Goal: Task Accomplishment & Management: Manage account settings

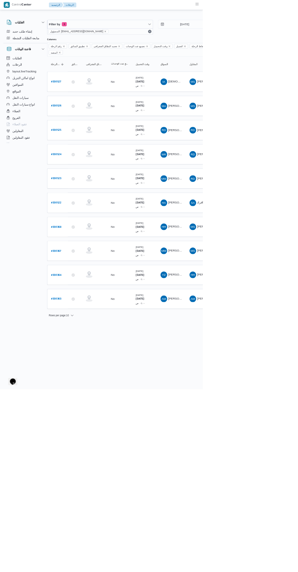
click at [76, 437] on b "# 330363" at bounding box center [82, 439] width 15 height 4
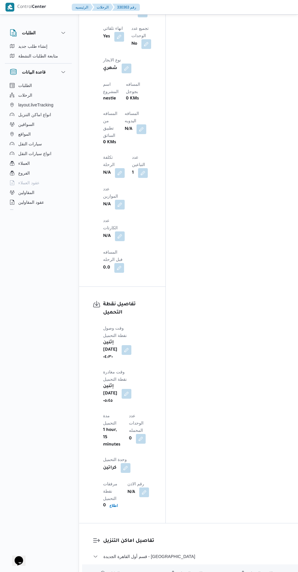
scroll to position [528, 0]
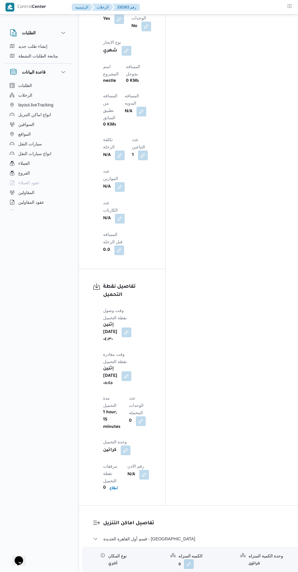
scroll to position [628, 0]
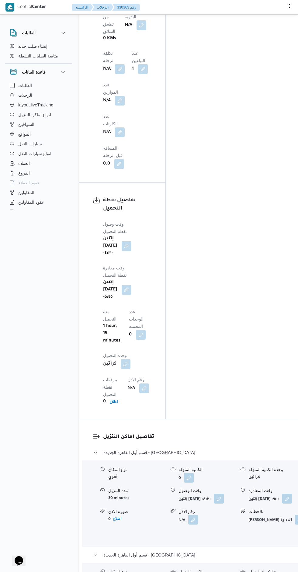
click at [232, 456] on input "وقت المغادره" at bounding box center [224, 459] width 68 height 12
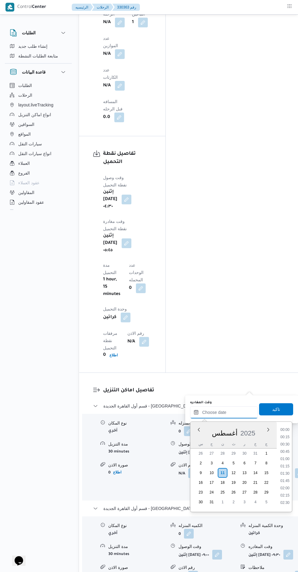
scroll to position [512, 0]
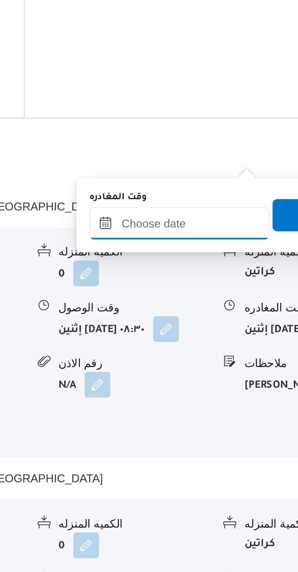
click at [232, 411] on input "وقت المغادره" at bounding box center [224, 412] width 68 height 12
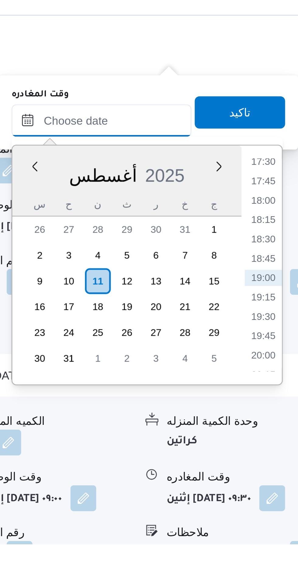
scroll to position [675, 0]
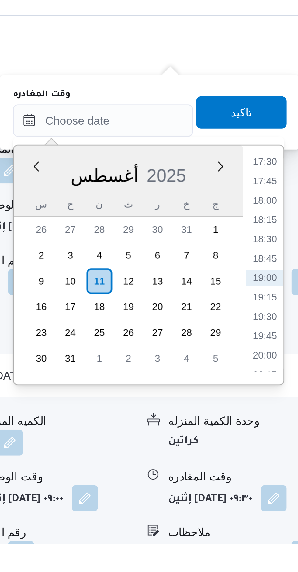
click at [285, 428] on li "17:30" at bounding box center [285, 428] width 14 height 6
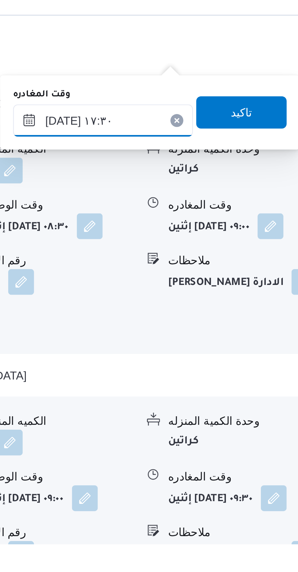
click at [204, 413] on input "[DATE] ١٧:٣٠" at bounding box center [224, 412] width 68 height 12
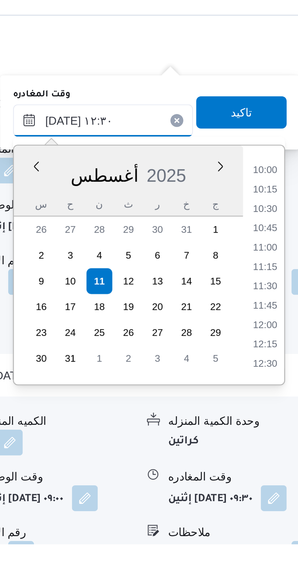
scroll to position [674, 0]
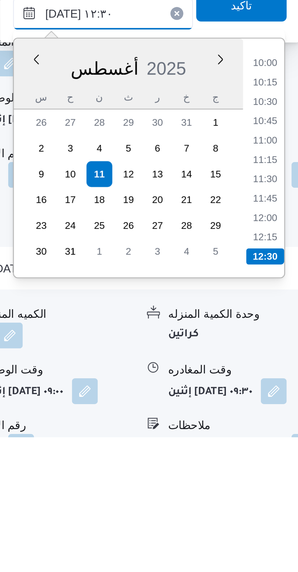
type input "١١/٠٨/٢٠٢٥ ١٢:٣٠"
click at [288, 503] on li "12:30" at bounding box center [285, 504] width 14 height 6
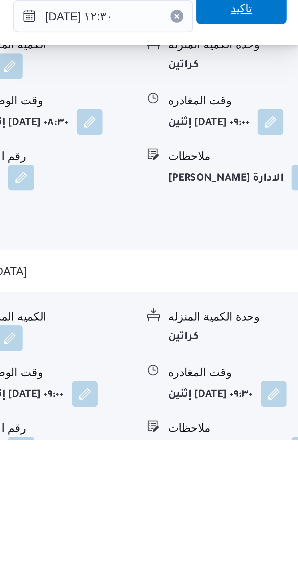
click at [278, 413] on span "تاكيد" at bounding box center [276, 409] width 34 height 12
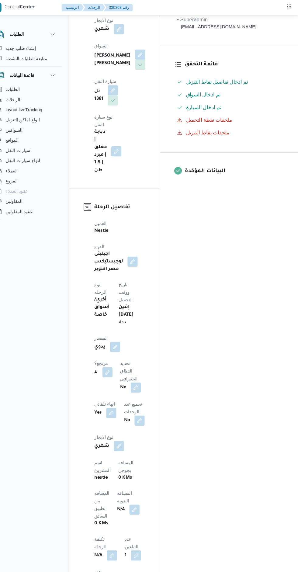
click at [136, 482] on button "button" at bounding box center [141, 487] width 10 height 10
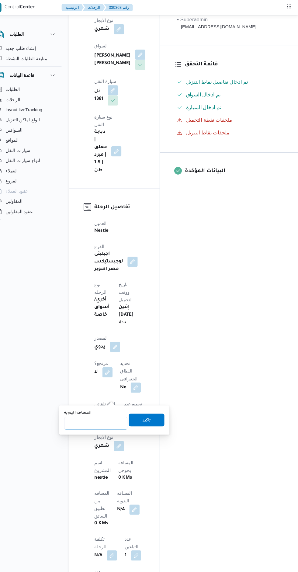
click at [112, 404] on input "المسافه اليدويه" at bounding box center [104, 404] width 60 height 12
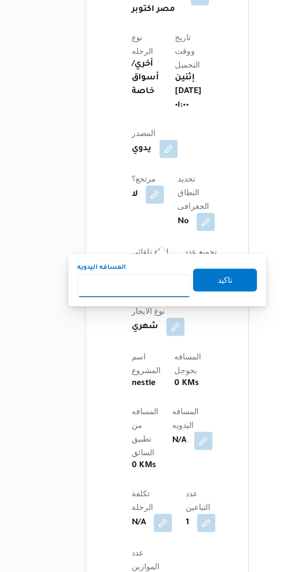
scroll to position [186, 0]
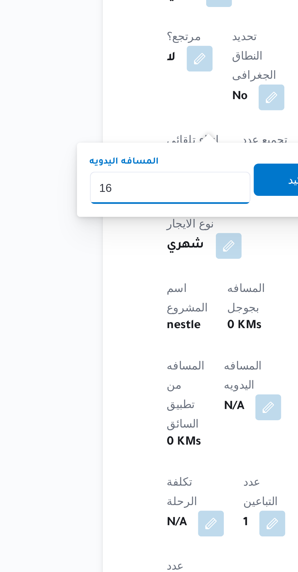
type input "167"
click at [142, 382] on span "تاكيد" at bounding box center [153, 382] width 34 height 12
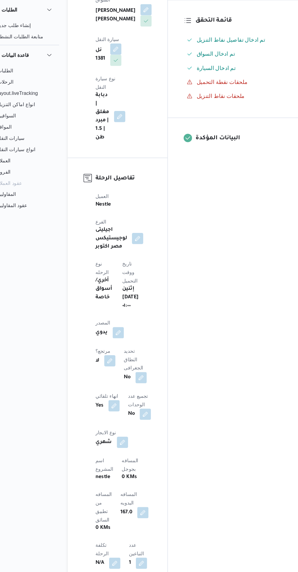
scroll to position [29, 0]
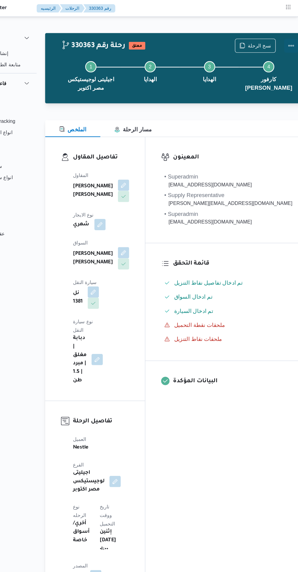
click at [286, 37] on button "Actions" at bounding box center [292, 39] width 12 height 12
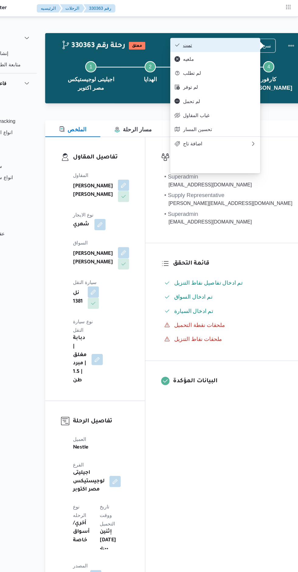
click at [243, 37] on span "تمت" at bounding box center [229, 38] width 63 height 5
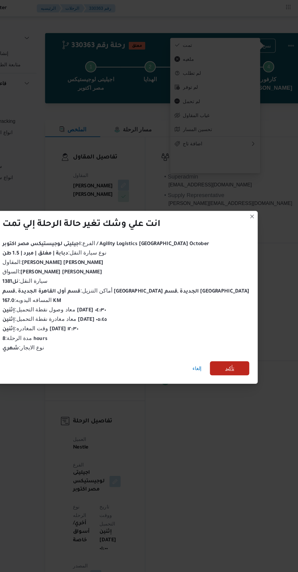
click at [224, 317] on span "تأكيد" at bounding box center [239, 318] width 34 height 12
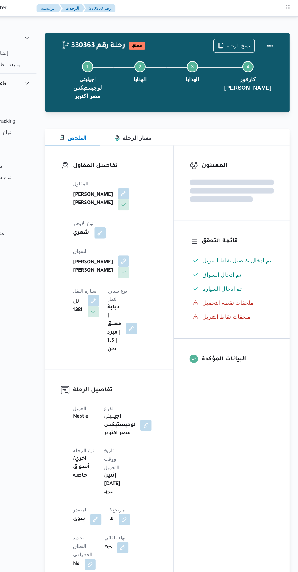
click at [248, 376] on div "المعينون قائمة التحقق تم ادخال تفاصيل نفاط التنزيل تم ادخال السواق تم ادخال الس…" at bounding box center [240, 490] width 100 height 728
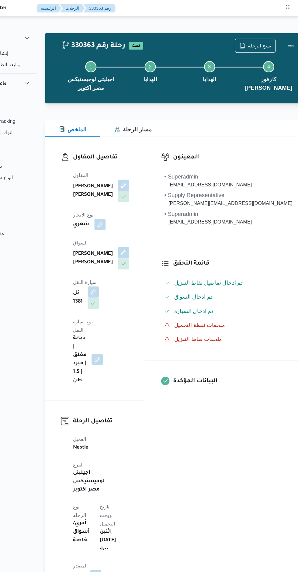
scroll to position [0, 0]
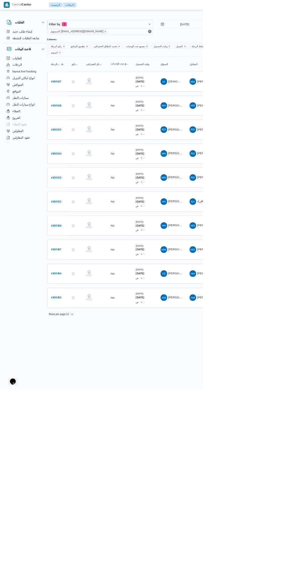
click at [82, 400] on b "# 330364" at bounding box center [82, 402] width 15 height 4
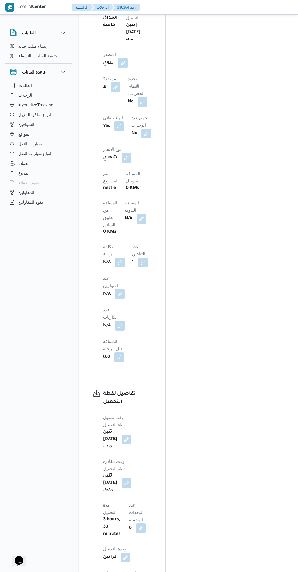
scroll to position [435, 0]
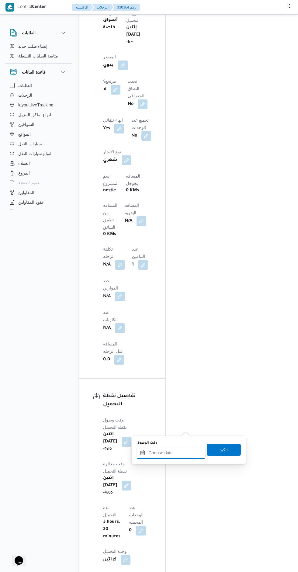
click at [176, 452] on input "وقت الوصول" at bounding box center [170, 452] width 69 height 12
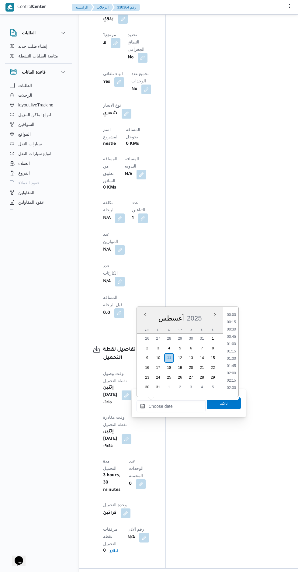
scroll to position [512, 0]
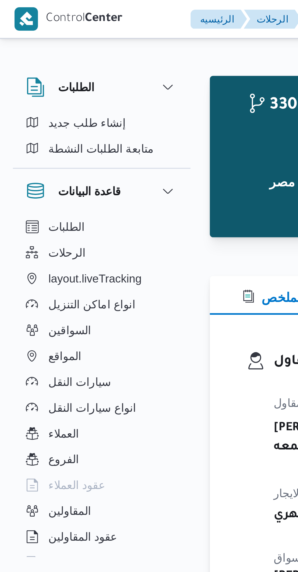
click at [87, 81] on div "330364 رحلة رقم معلق نسخ الرحلة Step 1 is incomplete 1 اجيليتى لوجيستيكس مصر اك…" at bounding box center [194, 58] width 220 height 51
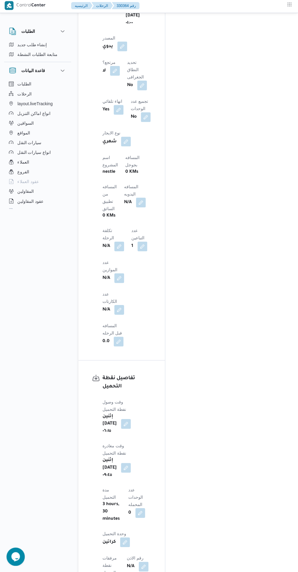
scroll to position [456, 0]
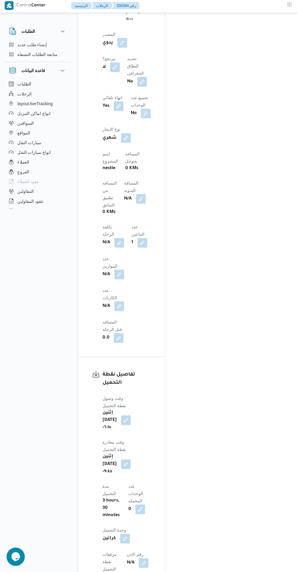
click at [170, 434] on input "وقت الوصول" at bounding box center [170, 431] width 69 height 12
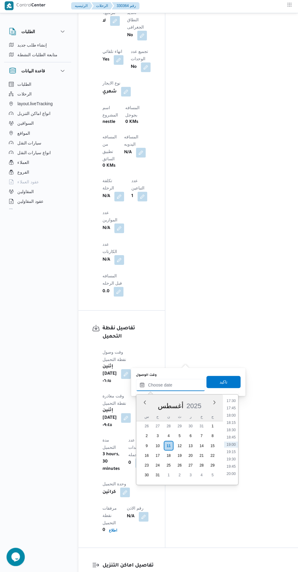
scroll to position [502, 0]
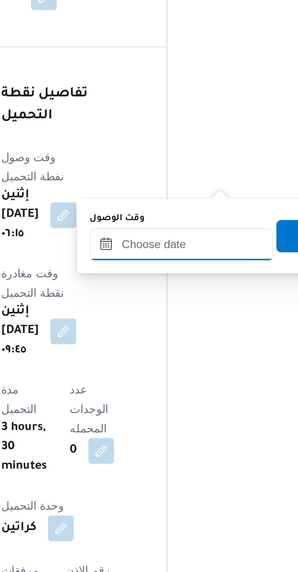
click at [177, 386] on input "وقت الوصول" at bounding box center [170, 385] width 69 height 12
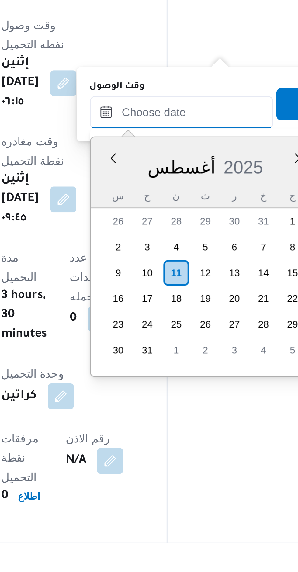
scroll to position [502, 0]
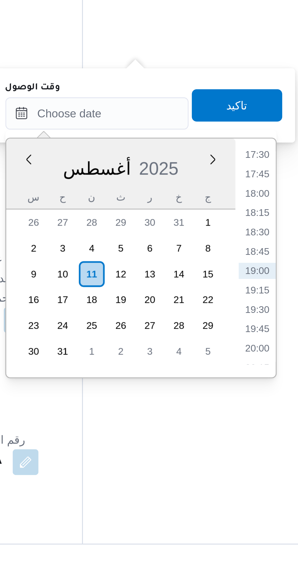
click at [234, 415] on li "18:00" at bounding box center [231, 415] width 14 height 6
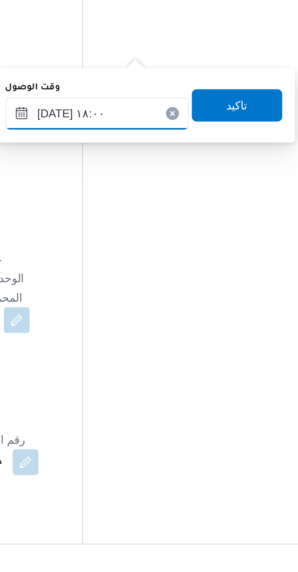
click at [151, 386] on input "[DATE] ١٨:٠٠" at bounding box center [170, 385] width 69 height 12
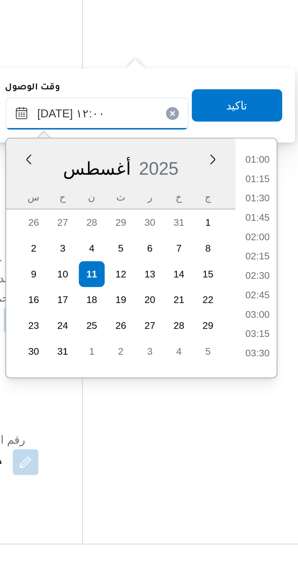
scroll to position [276, 0]
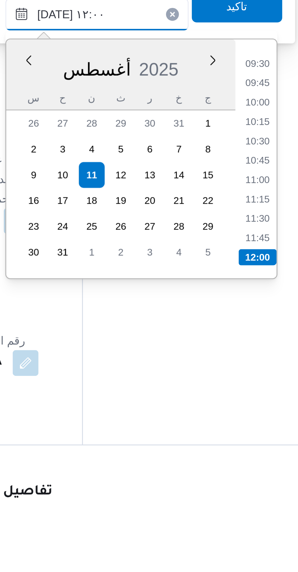
type input "[DATE] ١٢:٠٠"
click at [233, 475] on li "12:00" at bounding box center [231, 477] width 14 height 6
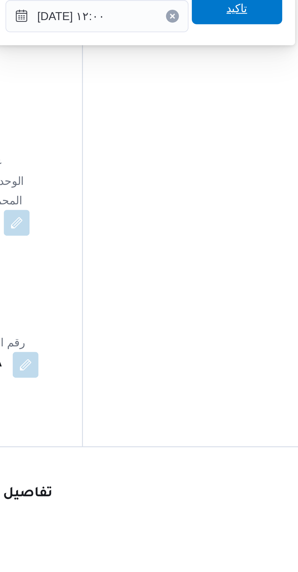
click at [229, 386] on span "تاكيد" at bounding box center [224, 382] width 34 height 12
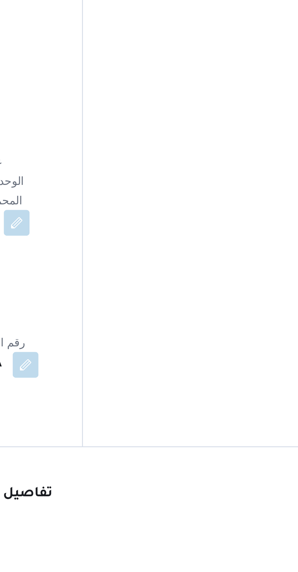
scroll to position [502, 0]
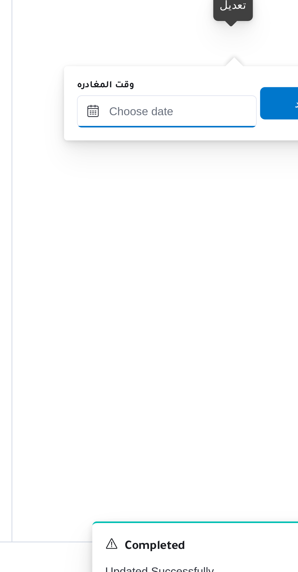
click at [235, 386] on input "وقت المغادره" at bounding box center [224, 385] width 68 height 12
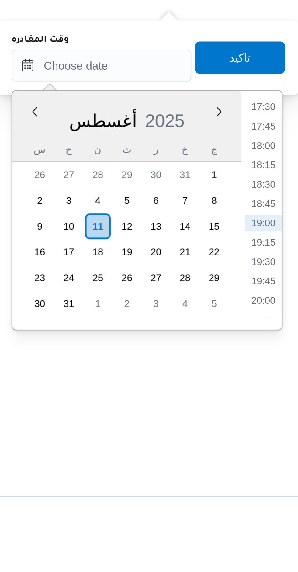
click at [287, 429] on li "18:30" at bounding box center [285, 430] width 14 height 6
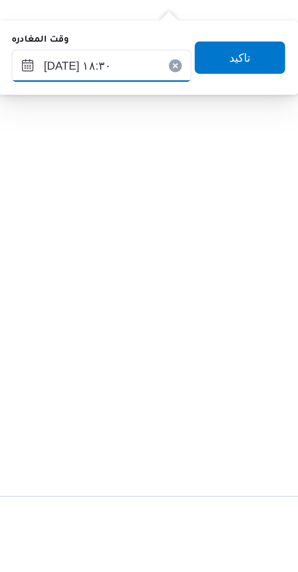
click at [205, 387] on input "[DATE] ١٨:٣٠" at bounding box center [224, 385] width 68 height 12
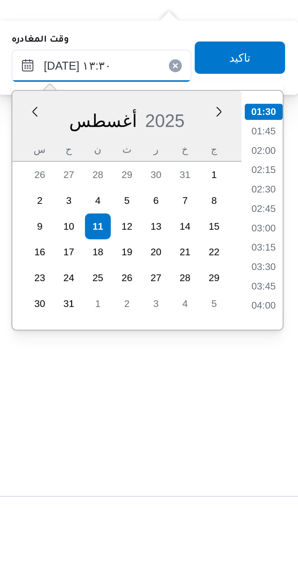
scroll to position [320, 0]
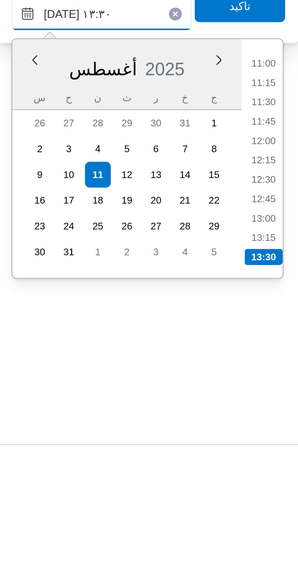
type input "١١/٠٨/٢٠٢٥ ١٣:٣٠"
click at [287, 477] on li "13:30" at bounding box center [285, 477] width 14 height 6
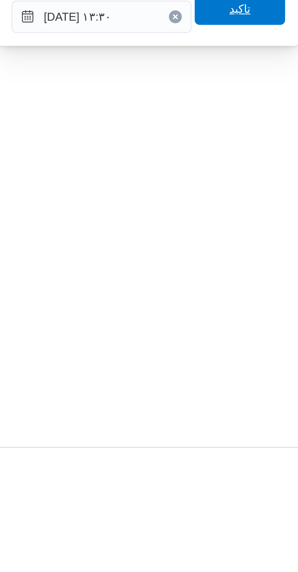
click at [281, 386] on span "تاكيد" at bounding box center [276, 382] width 34 height 12
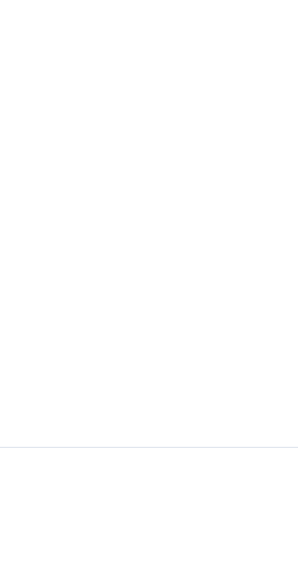
scroll to position [502, 0]
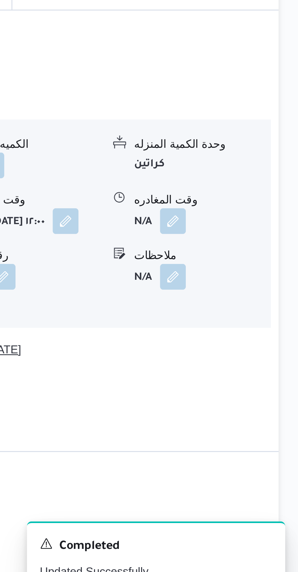
click at [268, 471] on button "ثان العاشر من رمضان - كارفور العاشر من رمضان" at bounding box center [185, 474] width 184 height 7
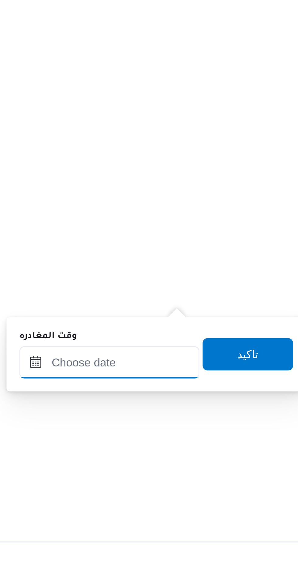
click at [240, 480] on input "وقت المغادره" at bounding box center [224, 480] width 68 height 12
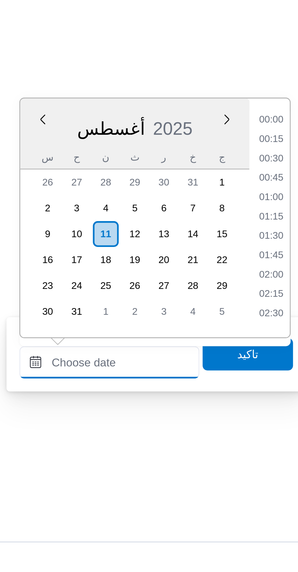
scroll to position [512, 0]
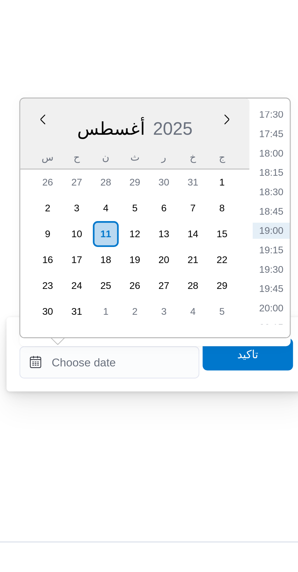
click at [285, 388] on li "17:30" at bounding box center [285, 387] width 14 height 6
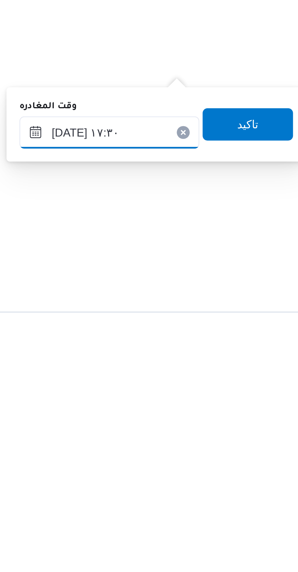
click at [235, 482] on input "١١/٠٨/٢٠٢٥ ١٧:٣٠" at bounding box center [224, 480] width 68 height 12
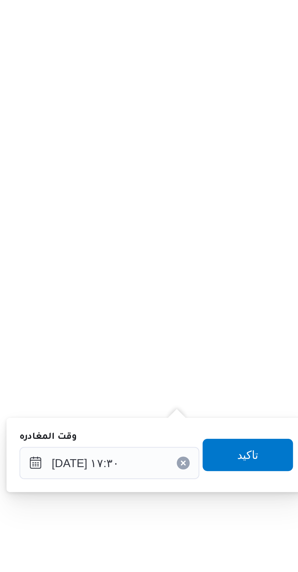
scroll to position [502, 0]
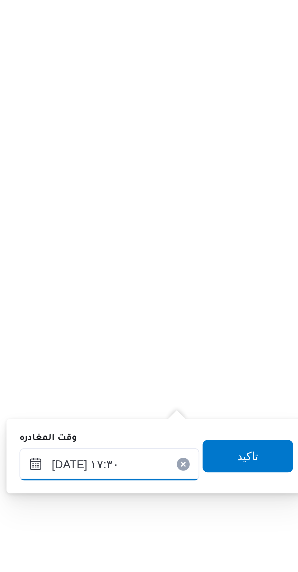
click at [235, 477] on input "١١/٠٨/٢٠٢٥ ١٧:٣٠" at bounding box center [224, 480] width 68 height 12
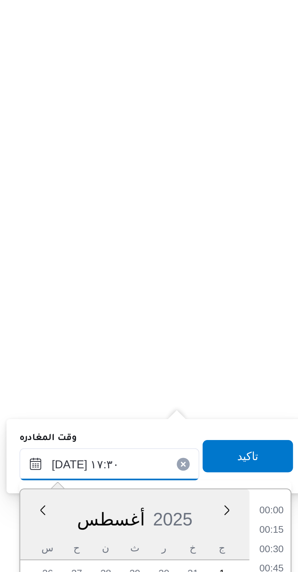
scroll to position [469, 0]
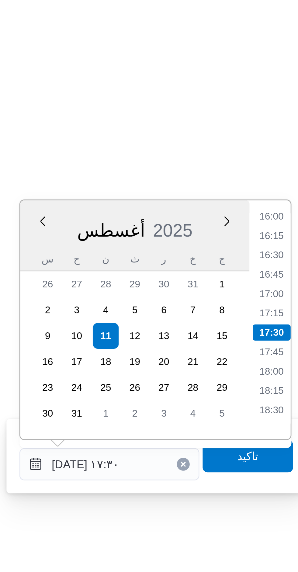
click at [287, 385] on li "16:00" at bounding box center [285, 387] width 14 height 6
type input "١١/٠٨/٢٠٢٥ ١٦:٠٠"
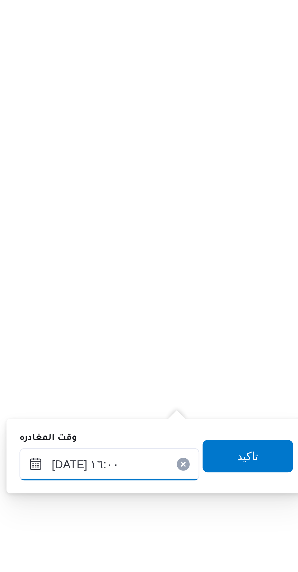
scroll to position [502, 0]
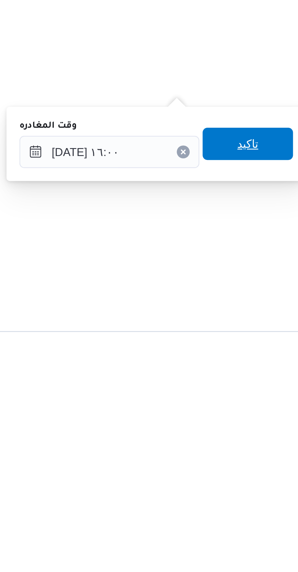
click at [283, 478] on span "تاكيد" at bounding box center [276, 477] width 34 height 12
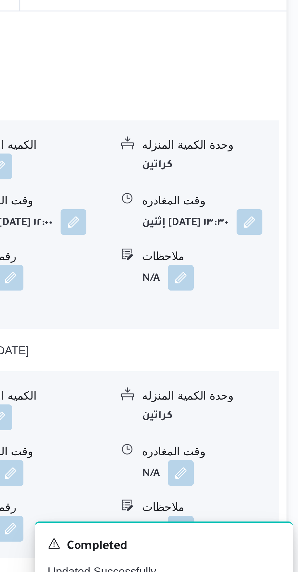
scroll to position [502, 0]
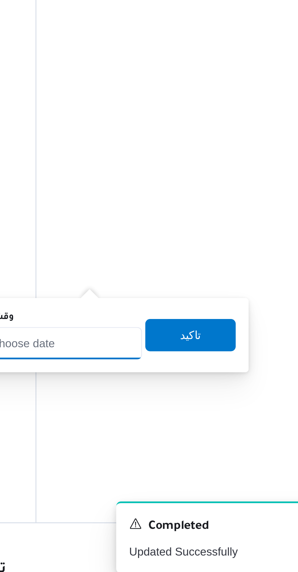
click at [184, 478] on input "وقت الوصول" at bounding box center [170, 480] width 69 height 12
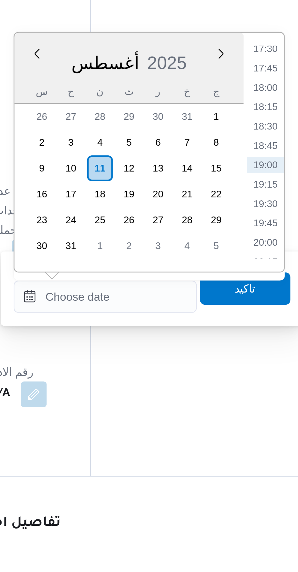
click at [230, 385] on div "Time 00:00 00:15 00:30 00:45 01:00 01:15 01:30 01:45 02:00 02:15 02:30 02:45 03…" at bounding box center [230, 426] width 15 height 90
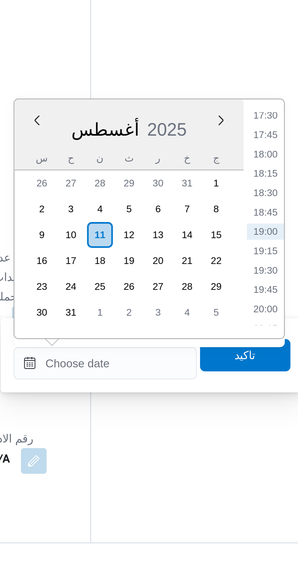
click at [233, 387] on li "17:30" at bounding box center [231, 387] width 14 height 6
type input "١١/٠٨/٢٠٢٥ ١٧:٣٠"
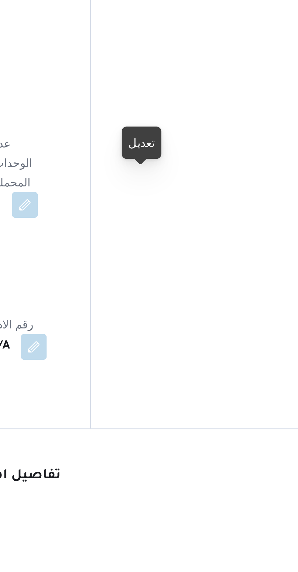
scroll to position [503, 0]
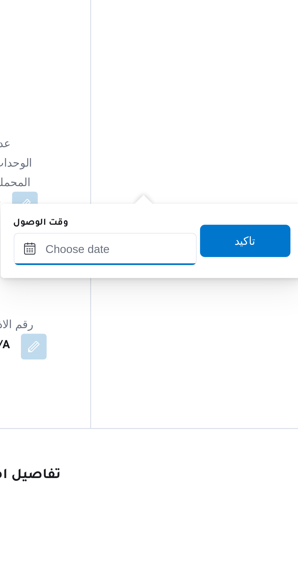
click at [176, 478] on input "وقت الوصول" at bounding box center [170, 479] width 69 height 12
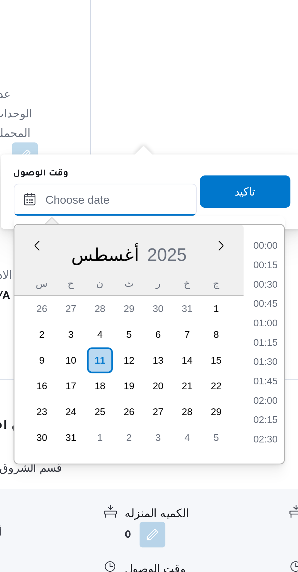
scroll to position [512, 0]
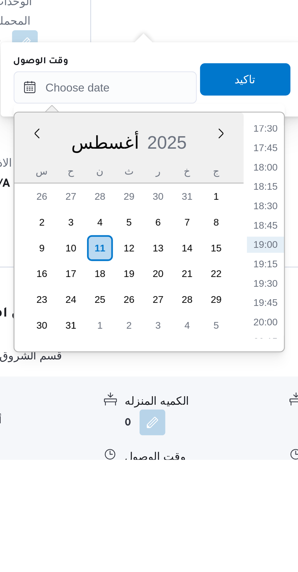
click at [233, 476] on li "18:30" at bounding box center [231, 476] width 14 height 6
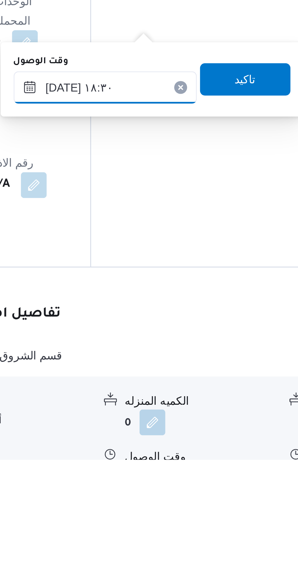
click at [151, 435] on input "[DATE] ١٨:٣٠" at bounding box center [170, 431] width 69 height 12
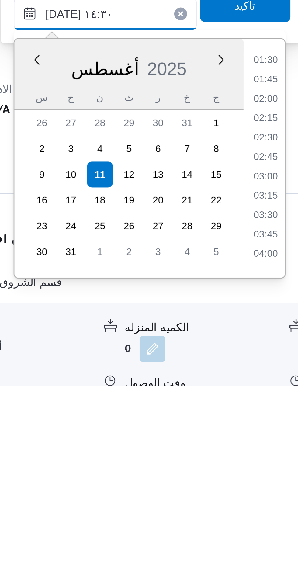
scroll to position [0, 0]
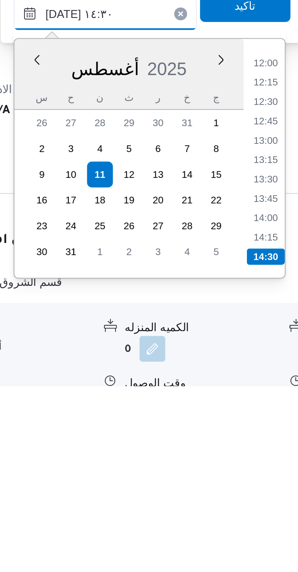
type input "١١/٠٨/٢٠٢٥ ١٤:٣٠"
click at [233, 521] on li "14:30" at bounding box center [231, 523] width 14 height 6
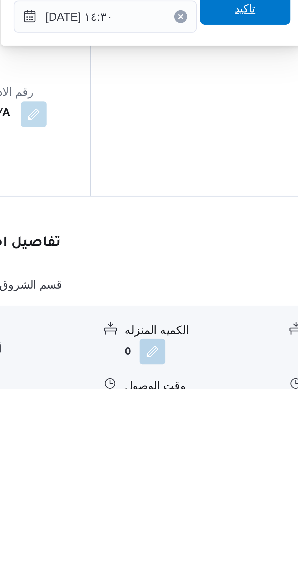
click at [229, 432] on span "تاكيد" at bounding box center [224, 428] width 34 height 12
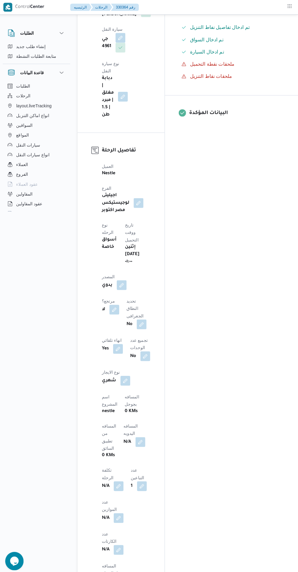
click at [136, 434] on button "button" at bounding box center [141, 439] width 10 height 10
click at [111, 345] on input "المسافه اليدويه" at bounding box center [104, 346] width 60 height 12
type input "225"
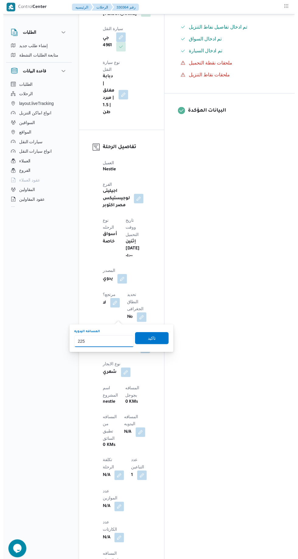
scroll to position [217, 0]
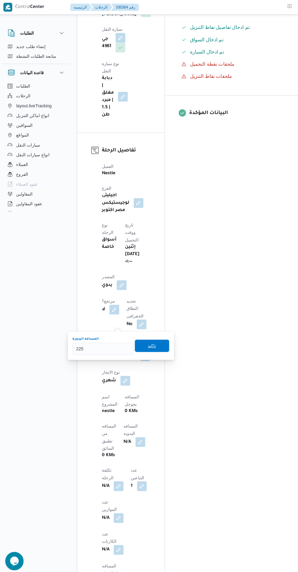
click at [160, 342] on span "تاكيد" at bounding box center [153, 343] width 34 height 12
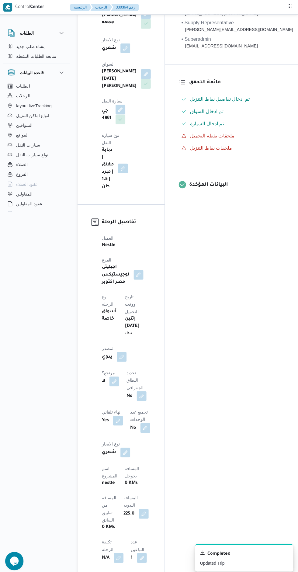
scroll to position [54, 0]
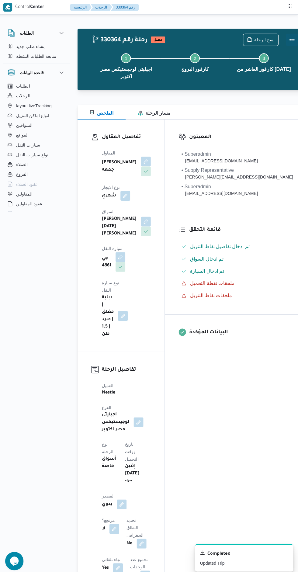
click at [286, 39] on button "Actions" at bounding box center [292, 39] width 12 height 12
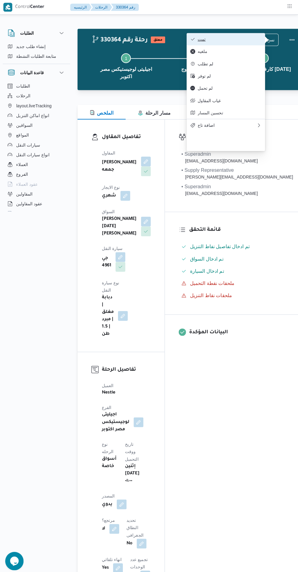
click at [253, 40] on span "تمت" at bounding box center [229, 38] width 63 height 5
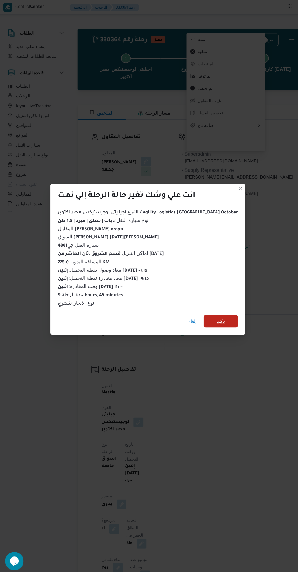
click at [217, 319] on span "تأكيد" at bounding box center [221, 318] width 34 height 12
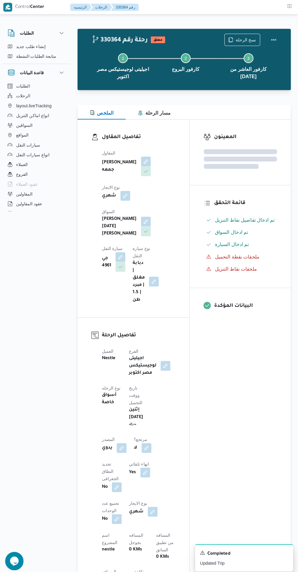
click at [252, 377] on div "المعينون قائمة التحقق تم ادخال تفاصيل نفاط التنزيل تم ادخال السواق تم ادخال الس…" at bounding box center [240, 484] width 100 height 731
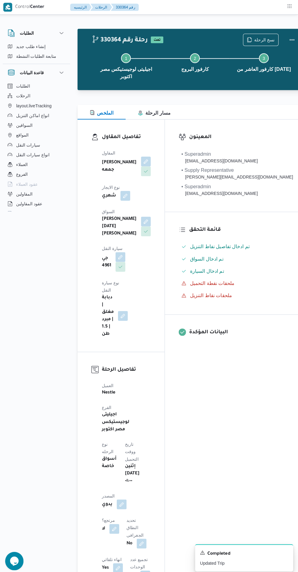
scroll to position [0, 0]
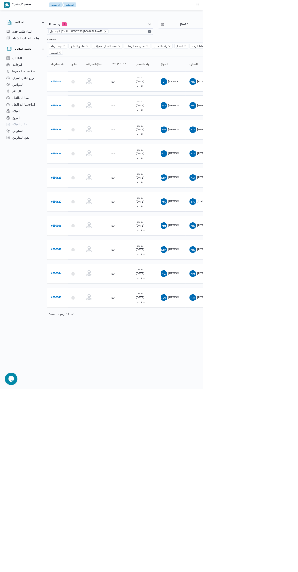
click at [108, 364] on icon at bounding box center [107, 366] width 5 height 5
click at [84, 365] on b "# 330367" at bounding box center [82, 367] width 15 height 4
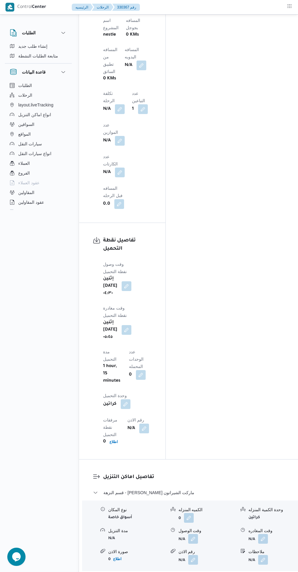
scroll to position [605, 0]
click at [189, 533] on button "button" at bounding box center [193, 538] width 10 height 10
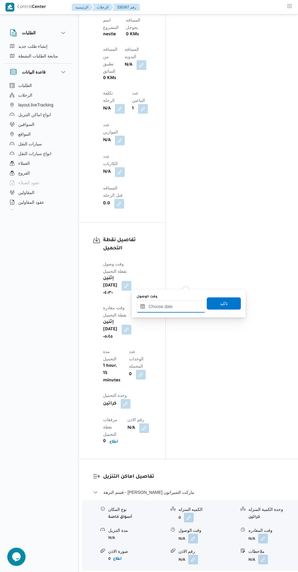
click at [181, 306] on input "وقت الوصول" at bounding box center [170, 306] width 69 height 12
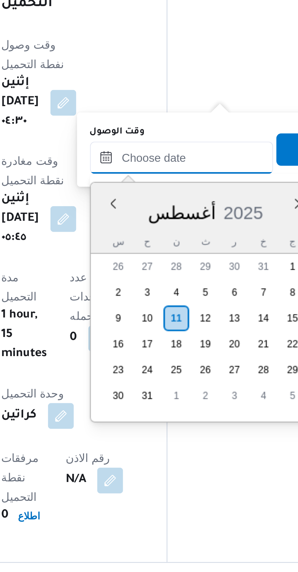
scroll to position [552, 0]
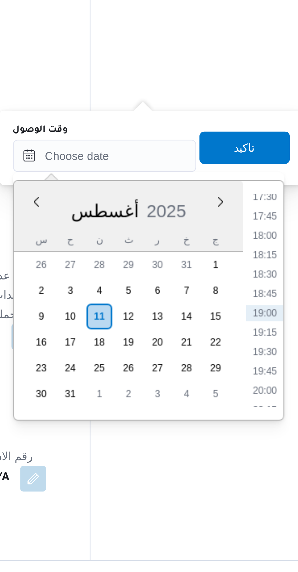
click at [233, 377] on li "17:30" at bounding box center [231, 375] width 14 height 6
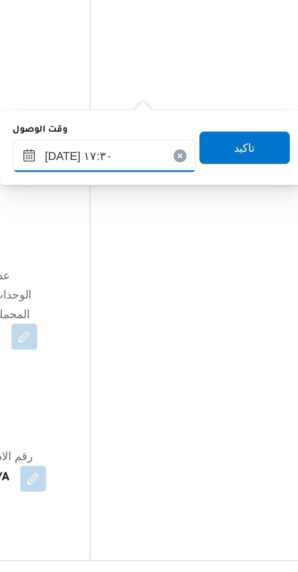
click at [152, 359] on input "١١/٠٨/٢٠٢٥ ١٧:٣٠" at bounding box center [170, 359] width 69 height 12
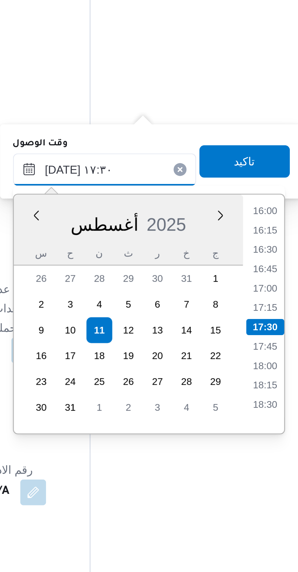
scroll to position [552, 0]
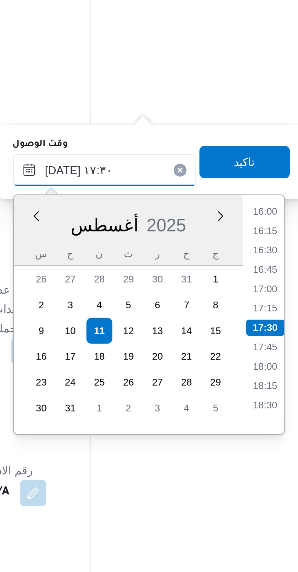
click at [149, 360] on input "١١/٠٨/٢٠٢٥ ١٧:٣٠" at bounding box center [170, 359] width 69 height 12
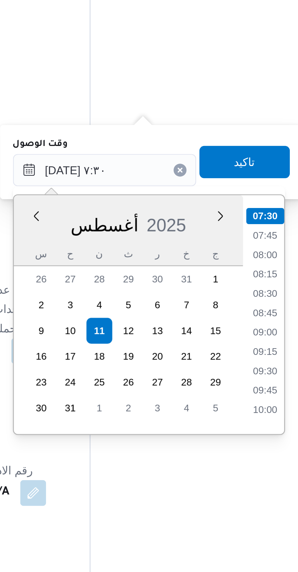
click at [233, 378] on li "07:30" at bounding box center [231, 377] width 14 height 6
type input "١١/٠٨/٢٠٢٥ ٠٧:٣٠"
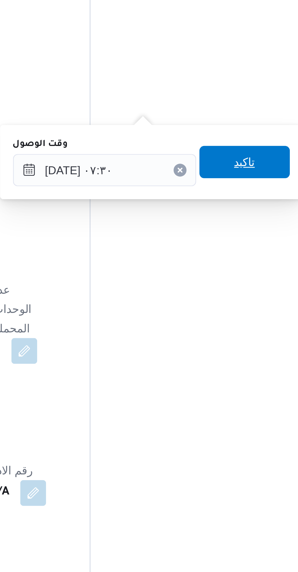
click at [228, 359] on span "تاكيد" at bounding box center [224, 356] width 34 height 12
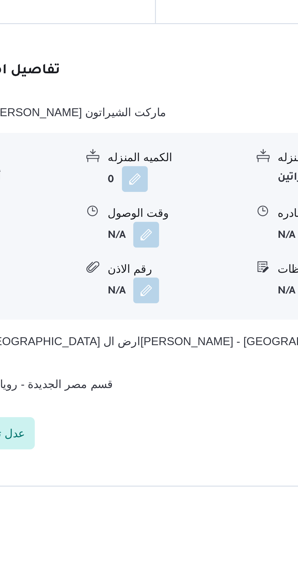
scroll to position [554, 0]
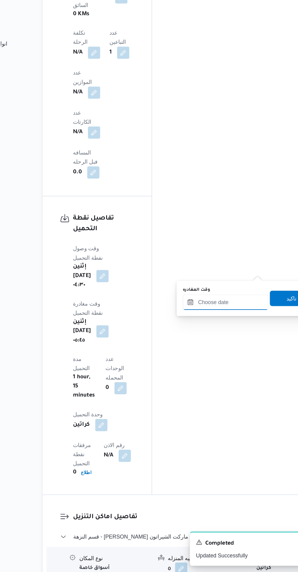
click at [229, 359] on input "وقت المغادره" at bounding box center [224, 358] width 68 height 12
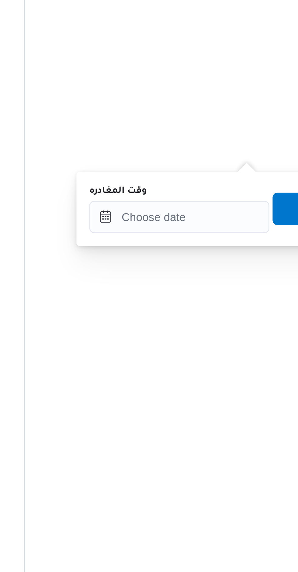
scroll to position [553, 0]
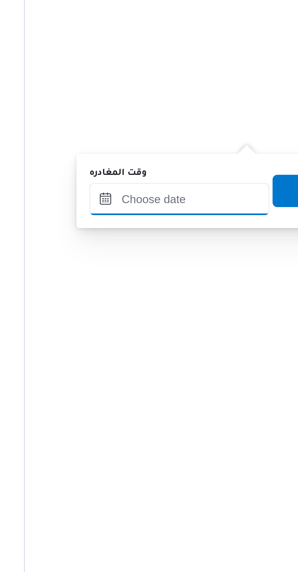
click at [236, 356] on input "وقت المغادره" at bounding box center [224, 358] width 68 height 12
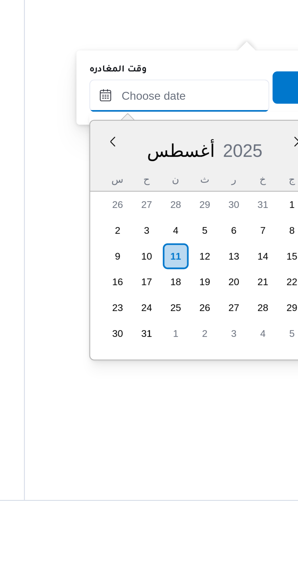
scroll to position [554, 0]
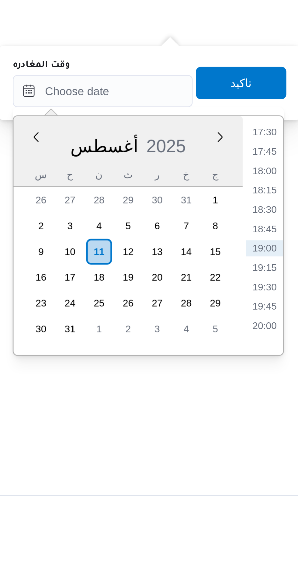
click at [288, 388] on li "18:00" at bounding box center [285, 388] width 14 height 6
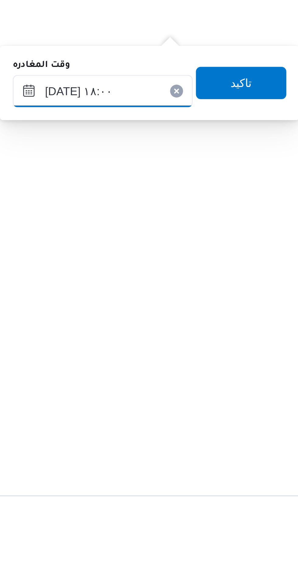
click at [205, 360] on input "[DATE] ١٨:٠٠" at bounding box center [224, 358] width 68 height 12
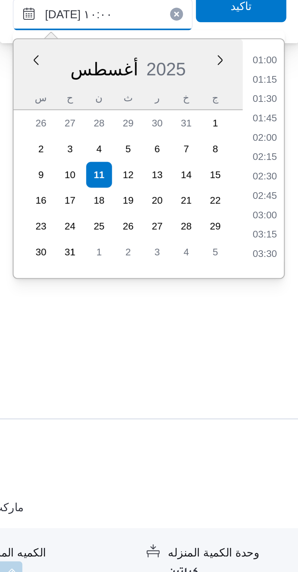
scroll to position [218, 0]
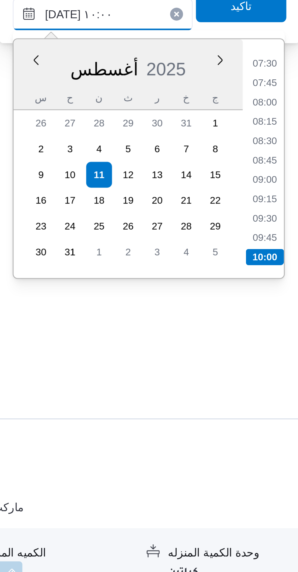
type input "١١/٠٨/٢٠٢٥ ١٠:٠٠"
click at [287, 447] on li "10:00" at bounding box center [285, 450] width 14 height 6
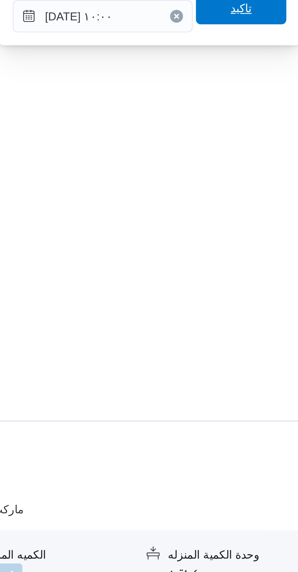
click at [281, 360] on span "تاكيد" at bounding box center [276, 355] width 34 height 12
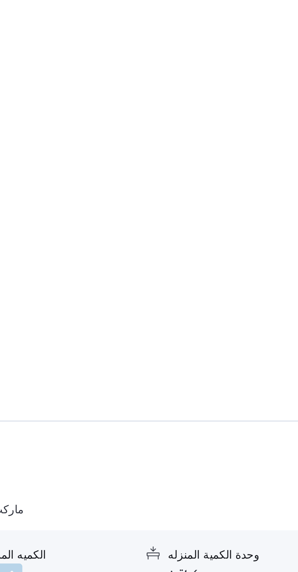
scroll to position [553, 0]
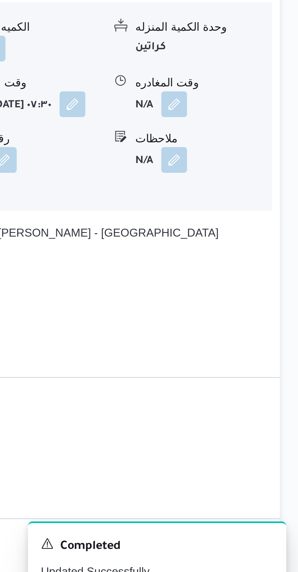
click at [263, 443] on button "قسم مصر الجديدة - رويال هاوس للتجارة" at bounding box center [185, 446] width 184 height 7
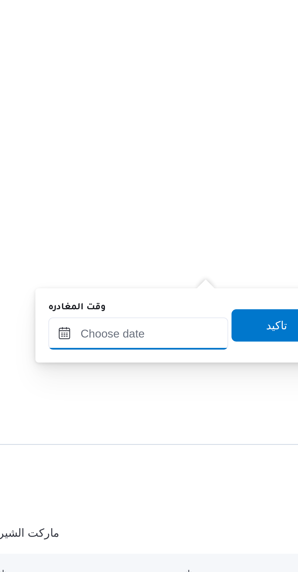
click at [238, 470] on input "وقت المغادره" at bounding box center [224, 469] width 68 height 12
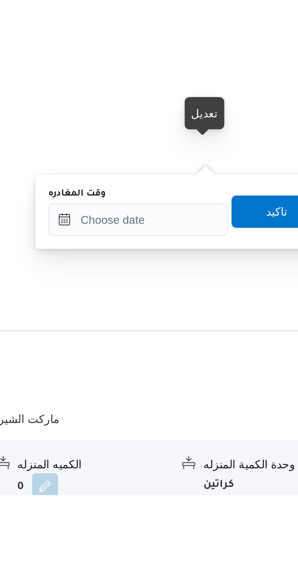
scroll to position [554, 0]
click at [240, 466] on input "وقت المغادره" at bounding box center [224, 468] width 68 height 12
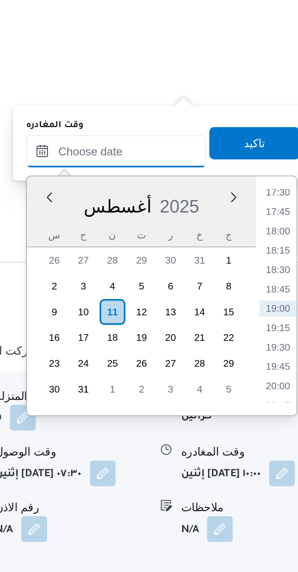
scroll to position [609, 0]
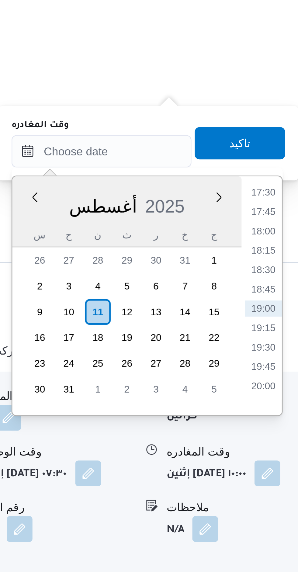
click at [287, 430] on li "17:30" at bounding box center [285, 429] width 14 height 6
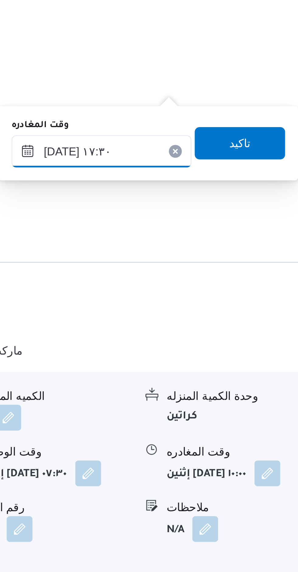
click at [230, 415] on input "١١/٠٨/٢٠٢٥ ١٧:٣٠" at bounding box center [224, 413] width 68 height 12
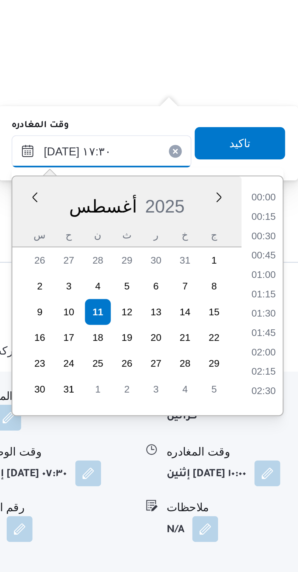
scroll to position [469, 0]
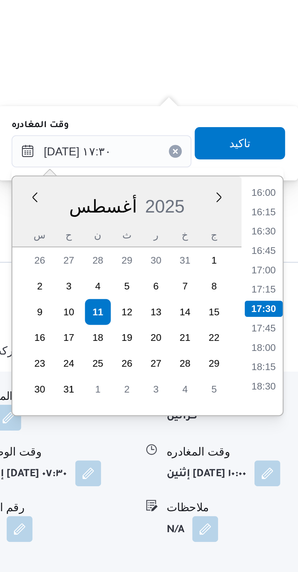
click at [286, 429] on li "16:00" at bounding box center [285, 429] width 14 height 6
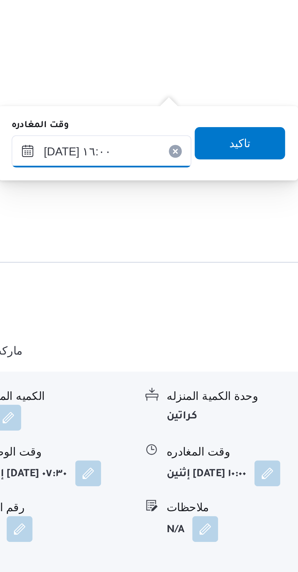
click at [234, 415] on input "١١/٠٨/٢٠٢٥ ١٦:٠٠" at bounding box center [224, 413] width 68 height 12
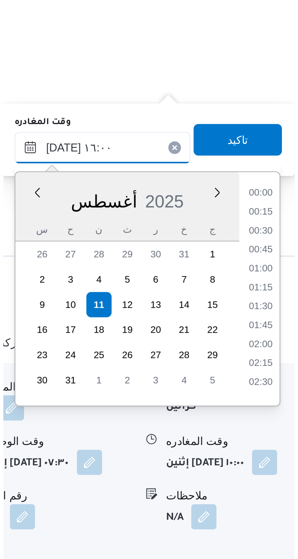
scroll to position [425, 0]
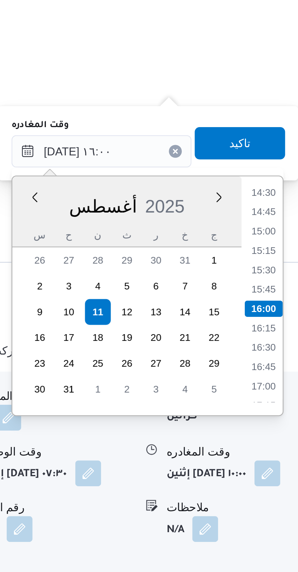
click at [289, 430] on li "14:30" at bounding box center [285, 429] width 14 height 6
type input "١١/٠٨/٢٠٢٥ ١٤:٣٠"
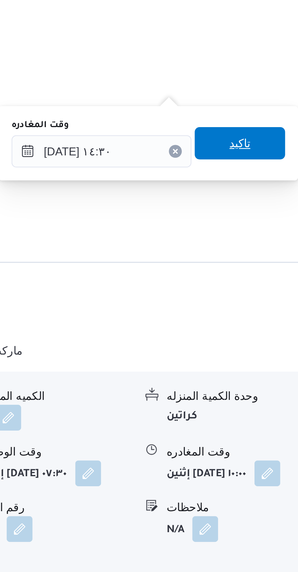
click at [282, 411] on span "تاكيد" at bounding box center [276, 410] width 34 height 12
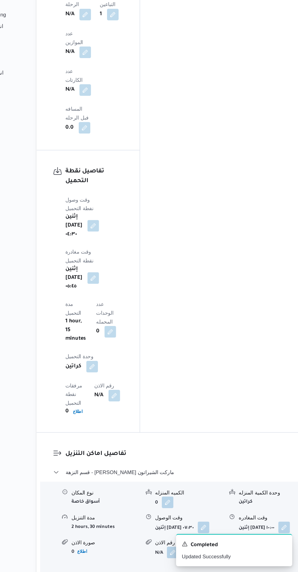
click at [237, 571] on button "مدينة نصر - بيت الجملة ارض الجولف عبدالله دراز - مدينة نصر" at bounding box center [194, 582] width 202 height 7
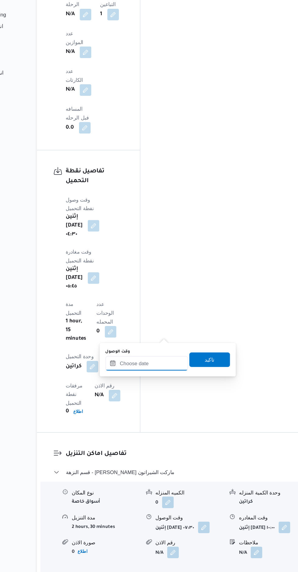
click at [172, 397] on input "وقت الوصول" at bounding box center [170, 397] width 69 height 12
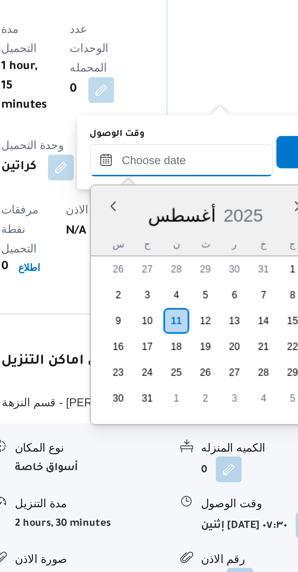
scroll to position [609, 0]
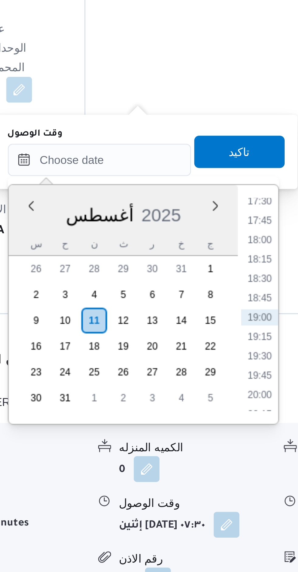
click at [232, 420] on li "17:45" at bounding box center [231, 420] width 14 height 6
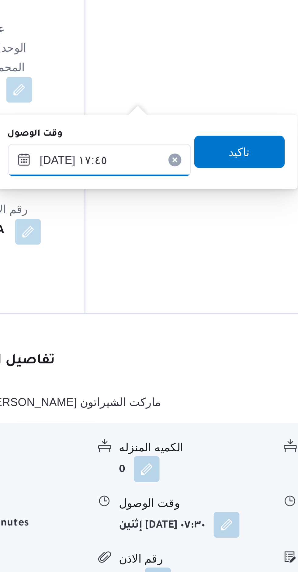
click at [153, 399] on input "[DATE] ١٧:٤٥" at bounding box center [170, 397] width 69 height 12
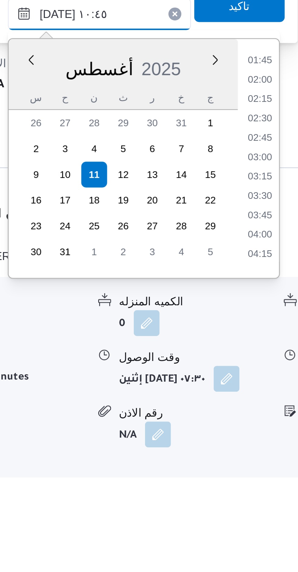
scroll to position [239, 0]
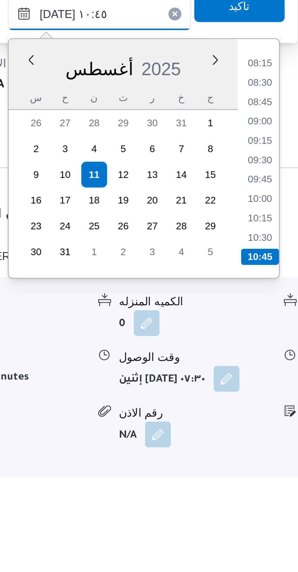
type input "[DATE] ١٠:٤٥"
click at [234, 486] on li "10:45" at bounding box center [231, 489] width 14 height 6
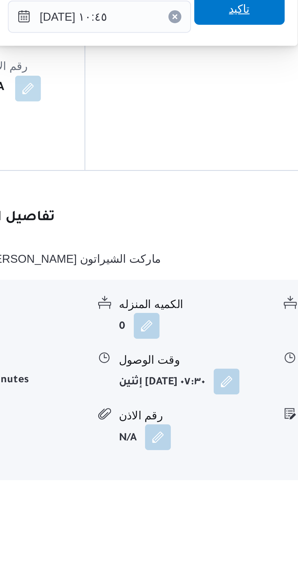
click at [227, 398] on span "تاكيد" at bounding box center [224, 394] width 34 height 12
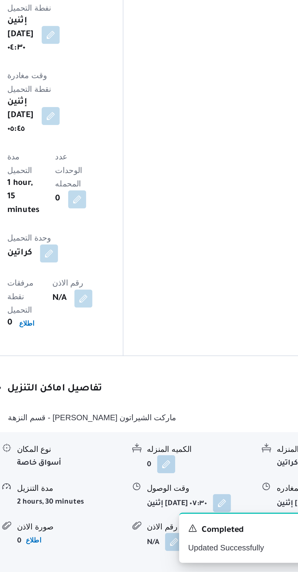
scroll to position [608, 0]
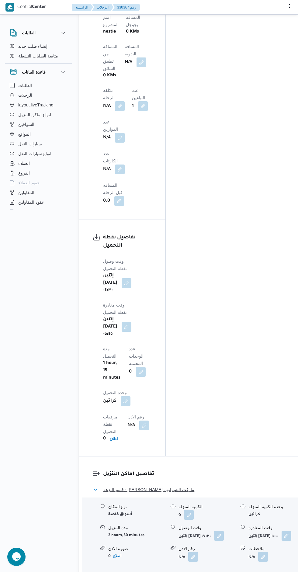
click at [220, 486] on button "قسم النزهة - لولو هايبر ماركت الشيراتون" at bounding box center [194, 489] width 202 height 7
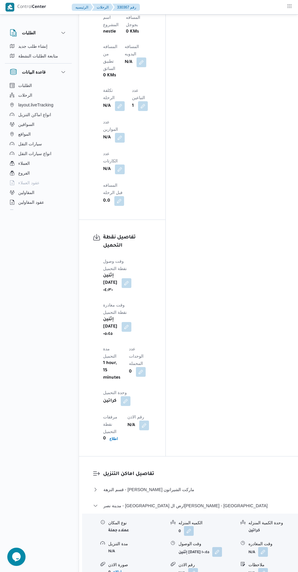
click at [227, 513] on div "نوع المكان عملاء جملة الكميه المنزله 0 وحدة الكمية المنزله كراتين مدة التنزيل N…" at bounding box center [194, 548] width 224 height 70
click at [234, 502] on button "مدينة نصر - بيت الجملة ارض الجولف عبدالله دراز - مدينة نصر" at bounding box center [194, 505] width 202 height 7
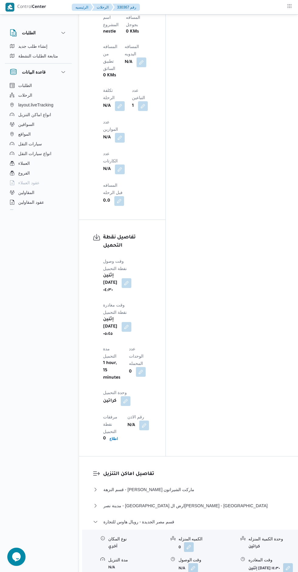
click at [225, 530] on div "نوع المكان أخري الكميه المنزله 0 وحدة الكمية المنزله كراتين مدة التنزيل N/A وقت…" at bounding box center [194, 564] width 229 height 69
click at [187, 518] on button "قسم مصر الجديدة - رويال هاوس للتجارة" at bounding box center [194, 521] width 202 height 7
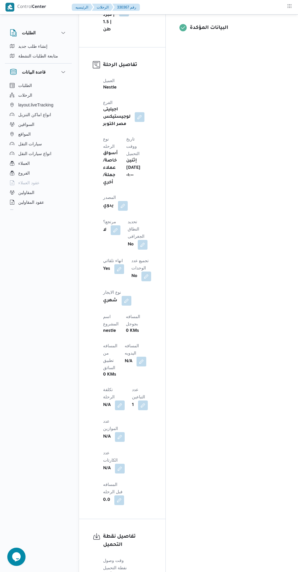
scroll to position [309, 0]
click at [136, 357] on button "button" at bounding box center [141, 362] width 10 height 10
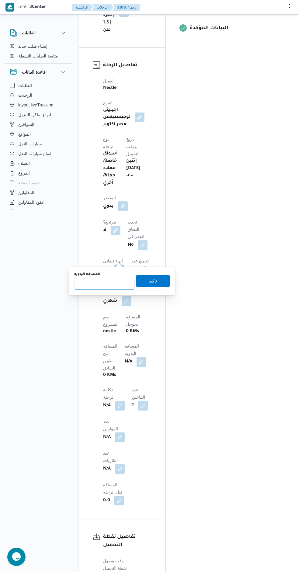
click at [110, 285] on input "المسافه اليدويه" at bounding box center [104, 284] width 60 height 12
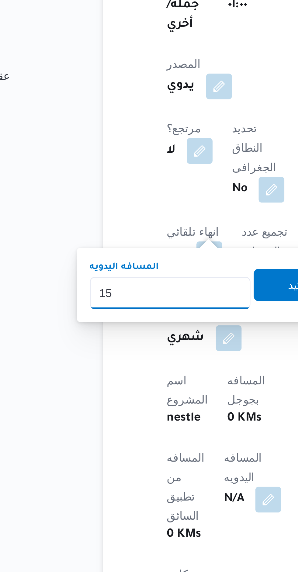
type input "153"
click at [149, 279] on span "تاكيد" at bounding box center [153, 280] width 8 height 7
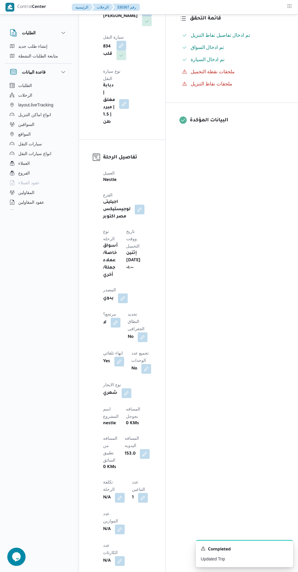
scroll to position [0, 0]
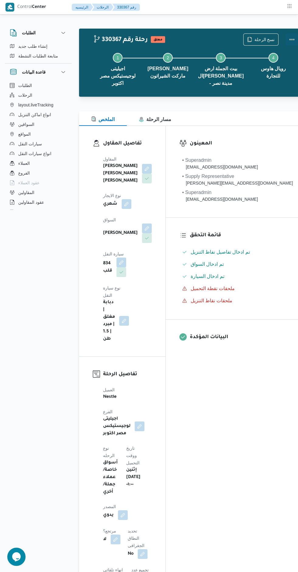
click at [286, 42] on button "Actions" at bounding box center [292, 39] width 12 height 12
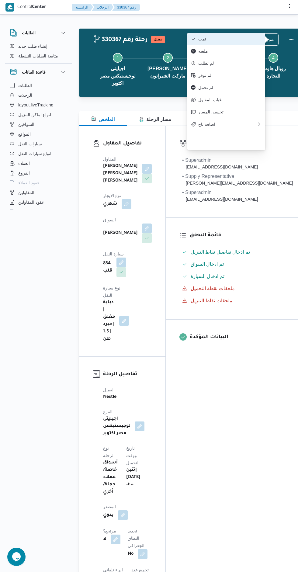
click at [239, 36] on button "تمت" at bounding box center [226, 39] width 78 height 12
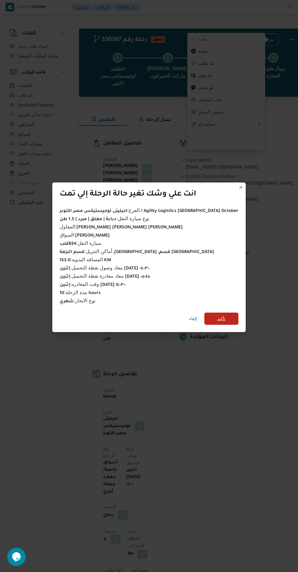
click at [220, 319] on span "تأكيد" at bounding box center [221, 318] width 34 height 12
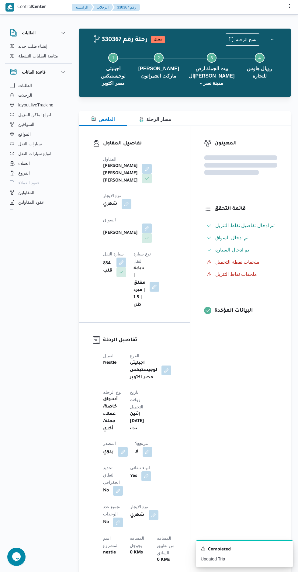
click at [246, 416] on div "المعينون قائمة التحقق تم ادخال تفاصيل نفاط التنزيل تم ادخال السواق تم ادخال الس…" at bounding box center [240, 491] width 100 height 731
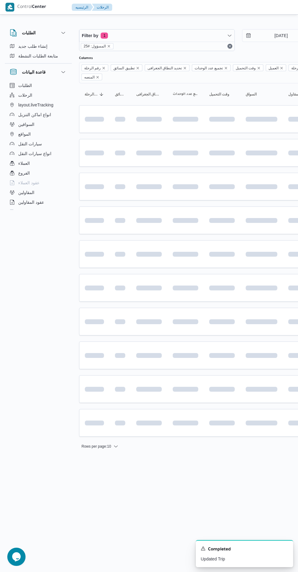
scroll to position [0, 10]
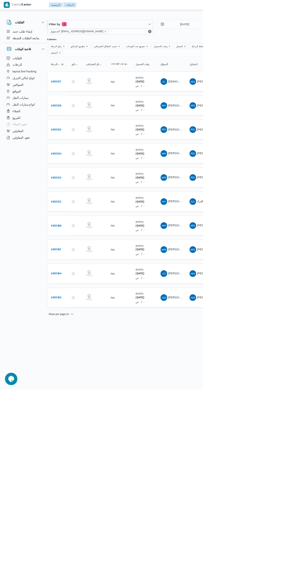
click at [90, 330] on b "# 330368" at bounding box center [82, 332] width 15 height 4
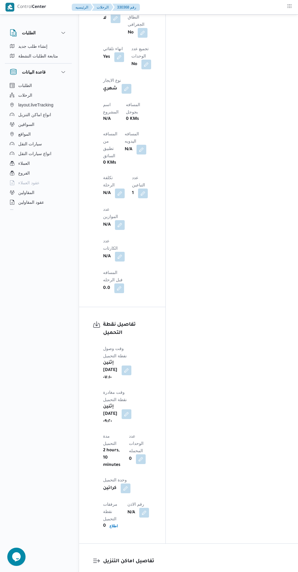
scroll to position [566, 0]
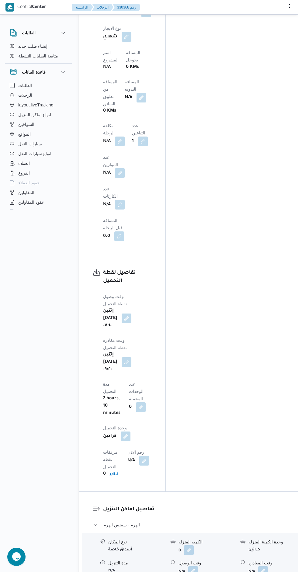
click at [188, 566] on button "button" at bounding box center [193, 571] width 10 height 10
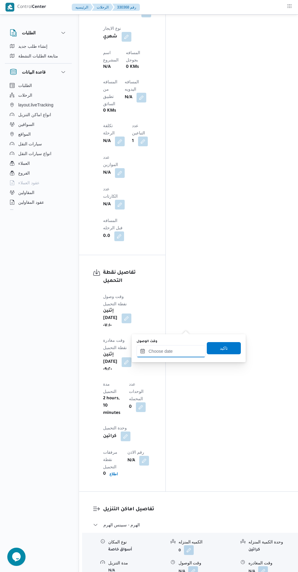
click at [177, 352] on input "وقت الوصول" at bounding box center [170, 351] width 69 height 12
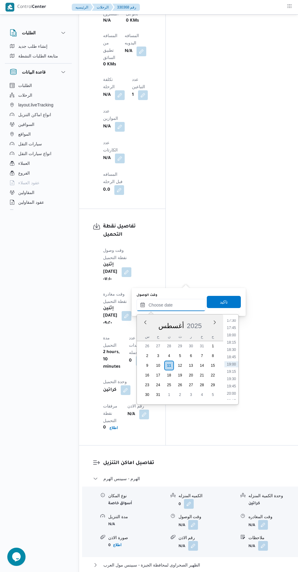
scroll to position [0, 0]
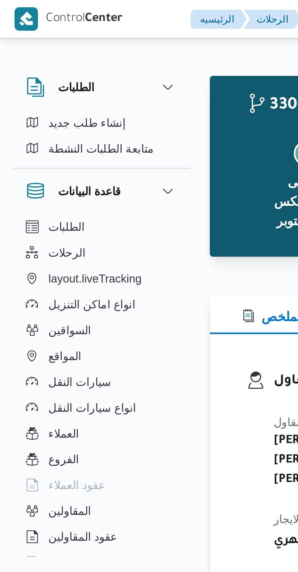
click at [84, 81] on div "330368 رحلة رقم معلق نسخ الرحلة Step 1 is incomplete 1 اجيليتى لوجيستيكس مصر اك…" at bounding box center [194, 62] width 220 height 58
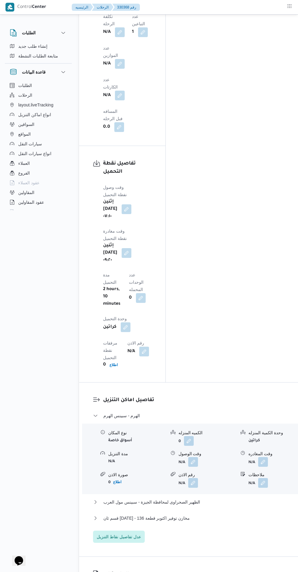
scroll to position [675, 0]
click at [189, 456] on button "button" at bounding box center [193, 461] width 10 height 10
click at [177, 242] on input "وقت الوصول" at bounding box center [170, 242] width 69 height 12
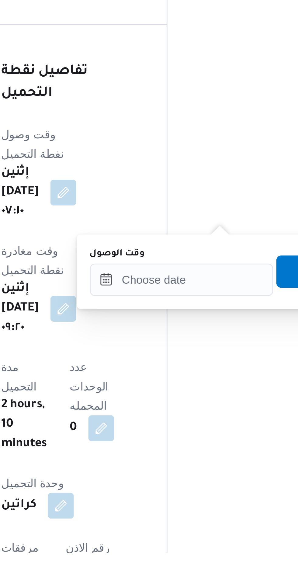
scroll to position [448, 0]
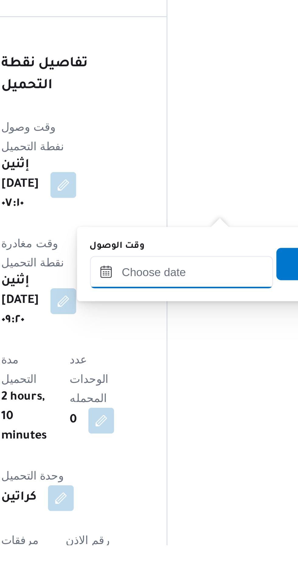
click at [179, 468] on input "وقت الوصول" at bounding box center [170, 469] width 69 height 12
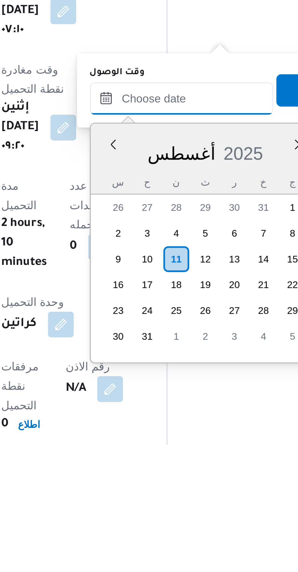
scroll to position [475, 0]
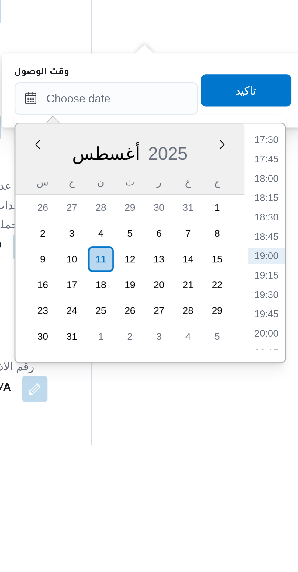
click at [233, 472] on li "18:00" at bounding box center [231, 471] width 14 height 6
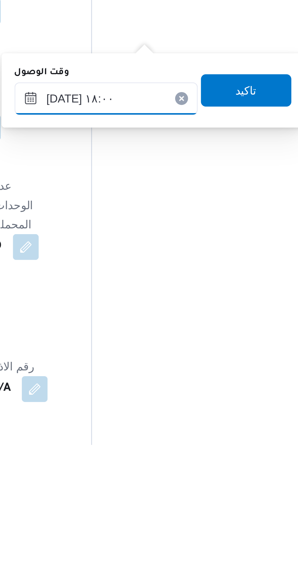
click at [180, 444] on input "[DATE] ١٨:٠٠" at bounding box center [170, 441] width 69 height 12
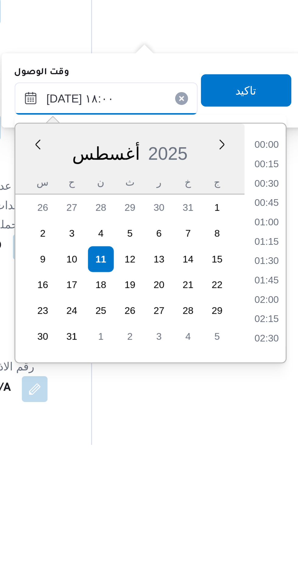
scroll to position [483, 0]
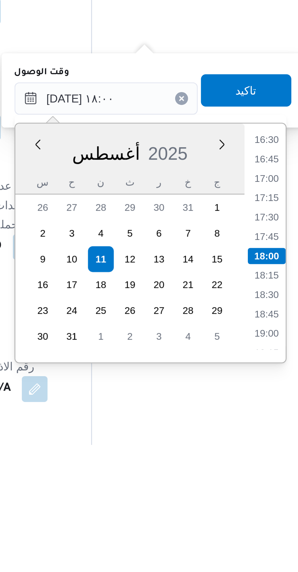
click at [234, 458] on li "16:30" at bounding box center [231, 457] width 14 height 6
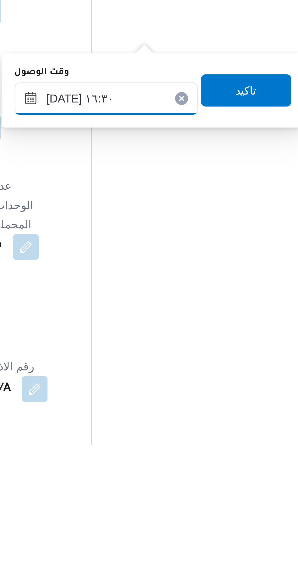
click at [154, 443] on input "١١/٠٨/٢٠٢٥ ١٦:٣٠" at bounding box center [170, 441] width 69 height 12
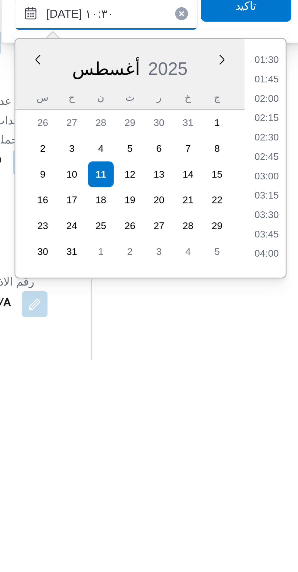
scroll to position [232, 0]
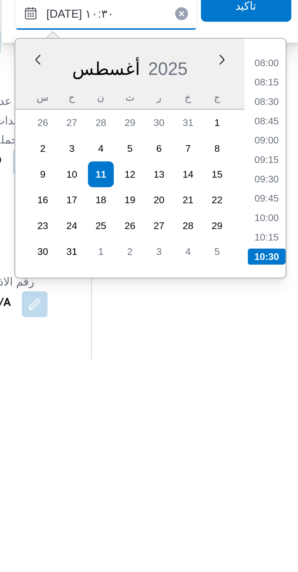
type input "١١/٠٨/٢٠٢٥ ١٠:٣٠"
click at [234, 532] on li "10:30" at bounding box center [231, 533] width 14 height 6
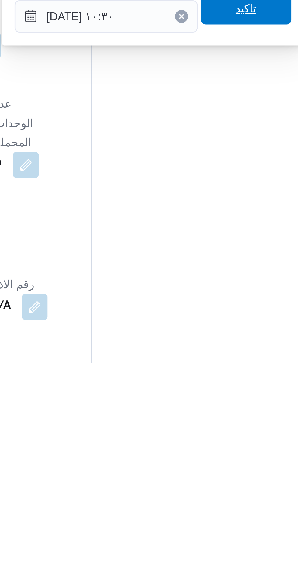
click at [228, 441] on span "تاكيد" at bounding box center [224, 438] width 34 height 12
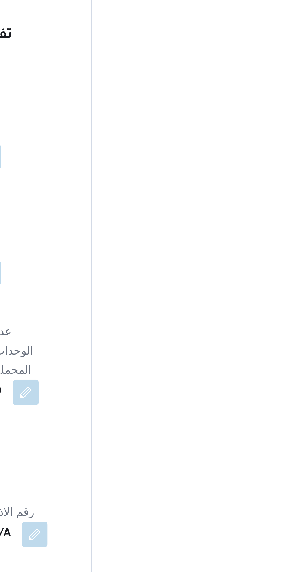
scroll to position [484, 0]
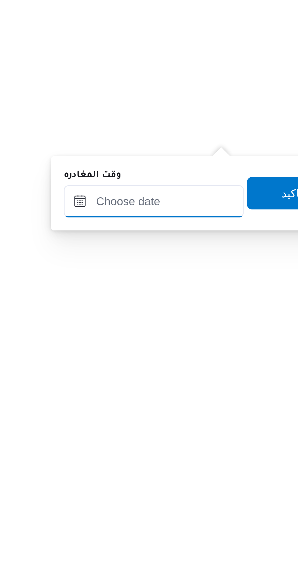
click at [234, 431] on input "وقت المغادره" at bounding box center [224, 432] width 68 height 12
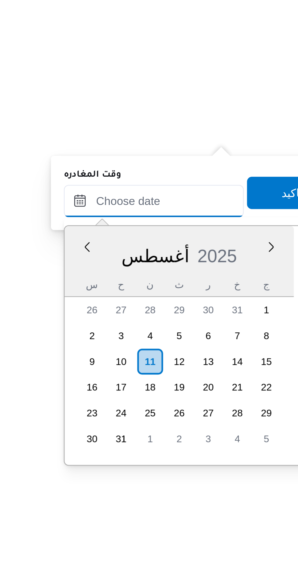
scroll to position [512, 0]
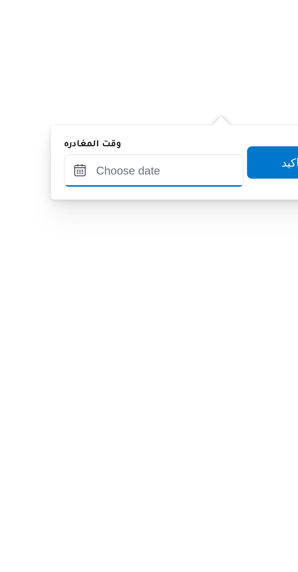
click at [234, 432] on input "وقت المغادره" at bounding box center [224, 432] width 68 height 12
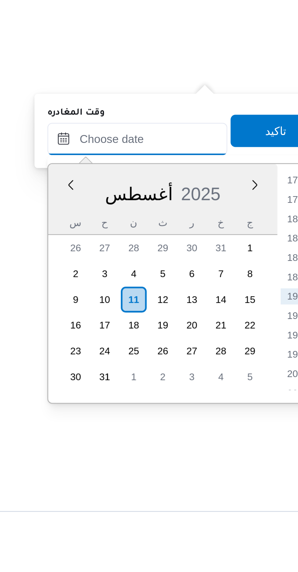
scroll to position [498, 0]
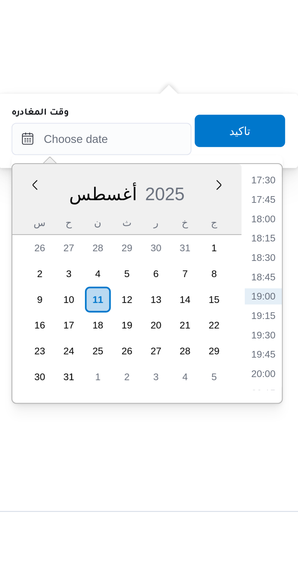
click at [288, 434] on li "17:30" at bounding box center [285, 434] width 14 height 6
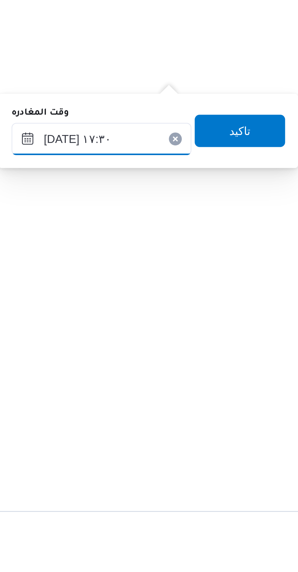
click at [205, 418] on input "[DATE] ١٧:٣٠" at bounding box center [224, 418] width 68 height 12
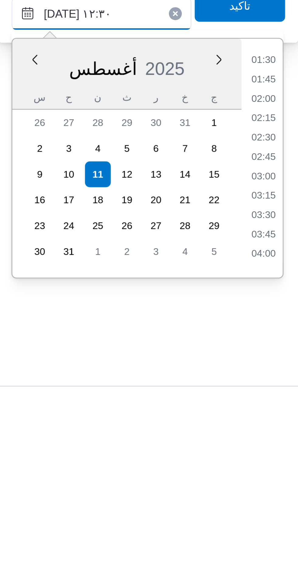
scroll to position [291, 0]
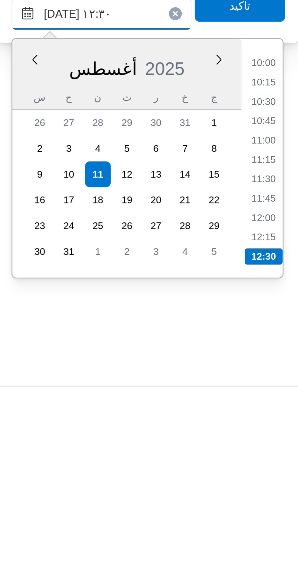
type input "١١/٠٨/٢٠٢٥ ١٢:٣٠"
click at [287, 508] on li "12:30" at bounding box center [285, 510] width 14 height 6
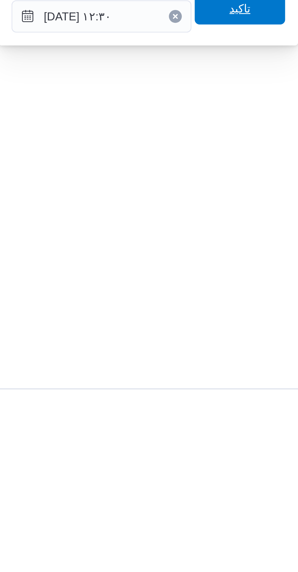
click at [286, 418] on span "تاكيد" at bounding box center [276, 415] width 34 height 12
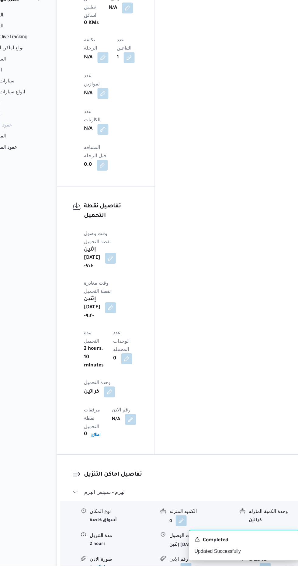
scroll to position [585, 0]
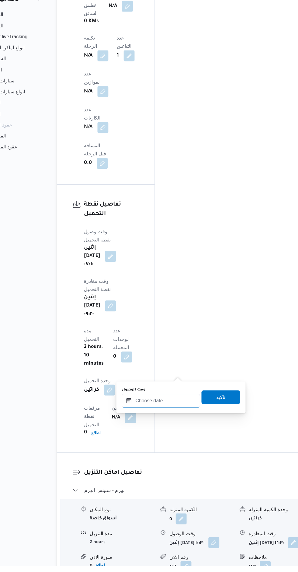
click at [172, 428] on input "وقت الوصول" at bounding box center [170, 426] width 69 height 12
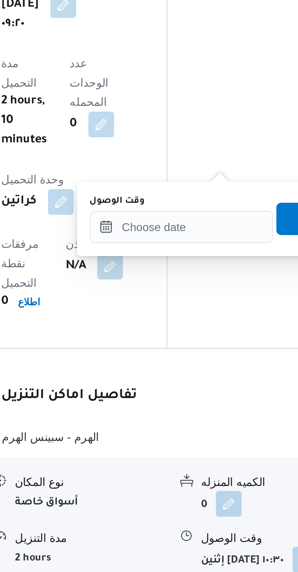
scroll to position [631, 0]
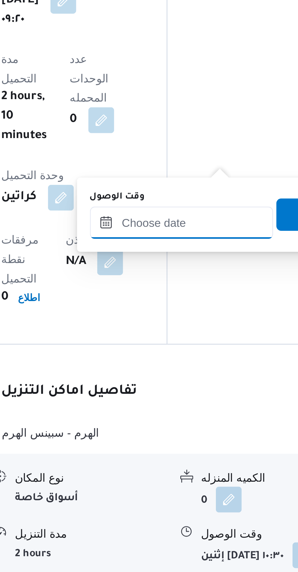
click at [181, 381] on input "وقت الوصول" at bounding box center [170, 380] width 69 height 12
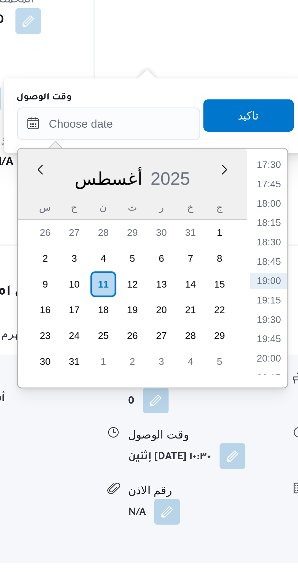
click at [233, 397] on li "17:30" at bounding box center [231, 395] width 14 height 6
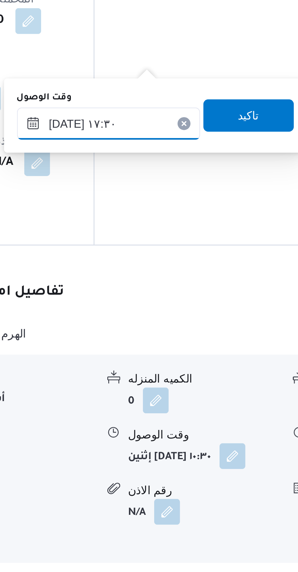
click at [153, 381] on input "١١/٠٨/٢٠٢٥ ١٧:٣٠" at bounding box center [170, 380] width 69 height 12
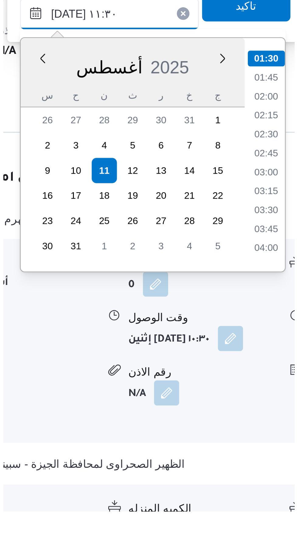
scroll to position [261, 0]
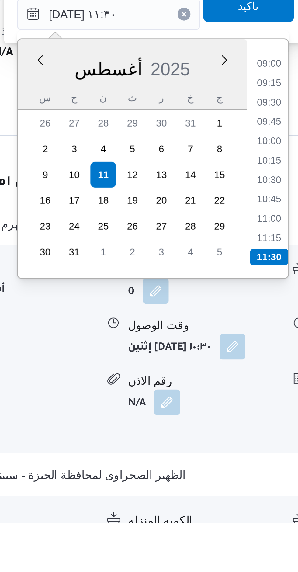
click at [233, 468] on li "11:30" at bounding box center [231, 471] width 14 height 6
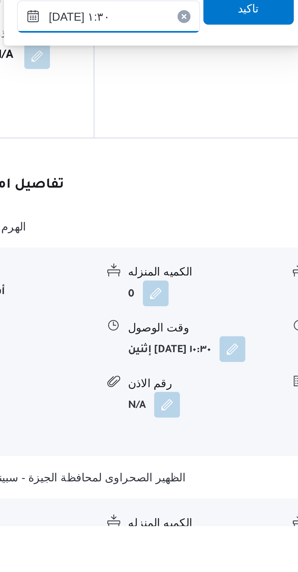
type input "١١/٠٨/٢٠٢٥ ١٣:٣٠"
click at [222, 381] on span "تاكيد" at bounding box center [224, 377] width 34 height 12
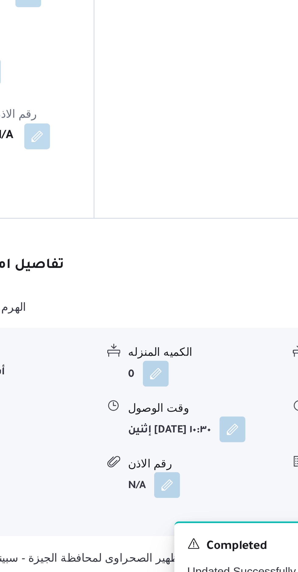
scroll to position [638, 0]
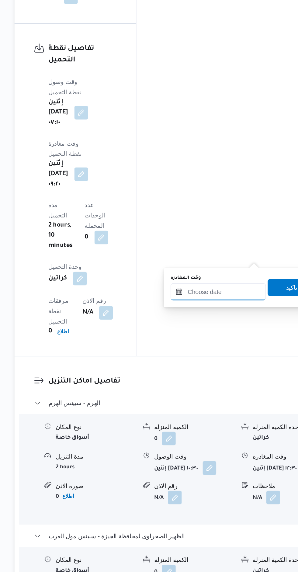
click at [229, 374] on input "وقت المغادره" at bounding box center [224, 373] width 68 height 12
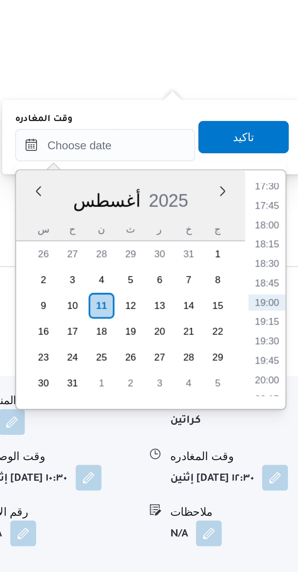
click at [287, 388] on li "17:30" at bounding box center [285, 388] width 14 height 6
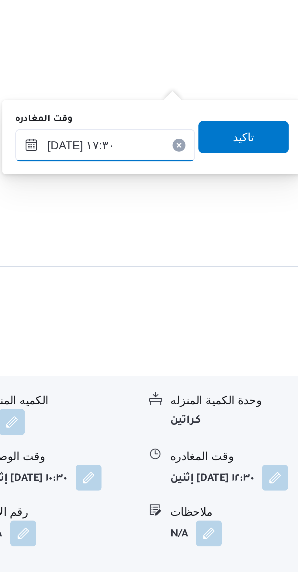
click at [234, 370] on input "[DATE] ١٧:٣٠" at bounding box center [224, 373] width 68 height 12
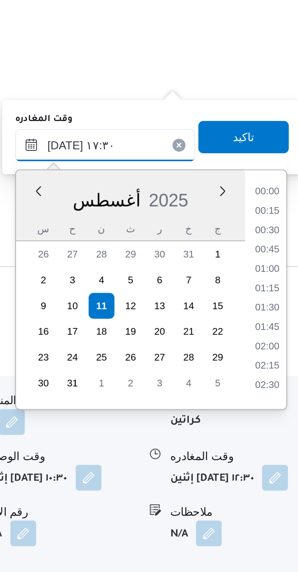
scroll to position [469, 0]
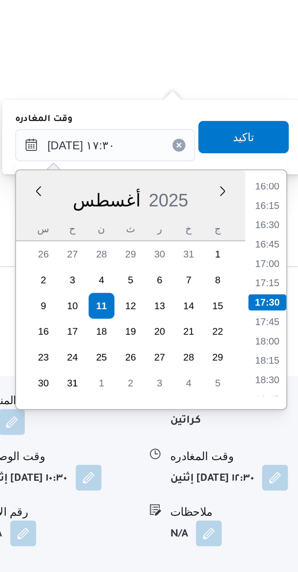
click at [284, 388] on li "16:00" at bounding box center [285, 388] width 14 height 6
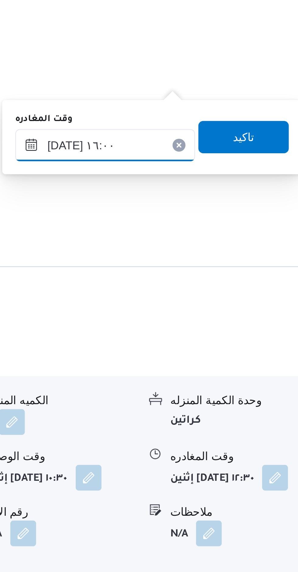
click at [237, 376] on input "١١/٠٨/٢٠٢٥ ١٦:٠٠" at bounding box center [224, 373] width 68 height 12
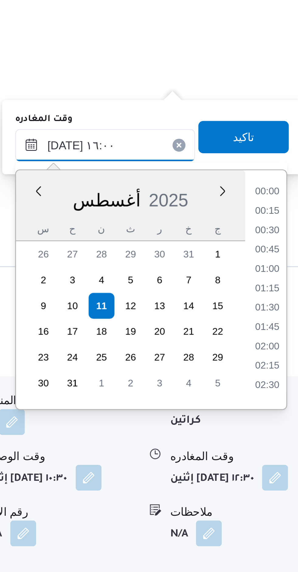
scroll to position [425, 0]
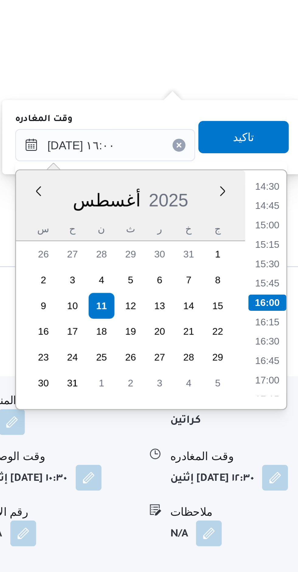
click at [287, 396] on li "14:45" at bounding box center [285, 395] width 14 height 6
type input "١١/٠٨/٢٠٢٥ ١٤:٤٥"
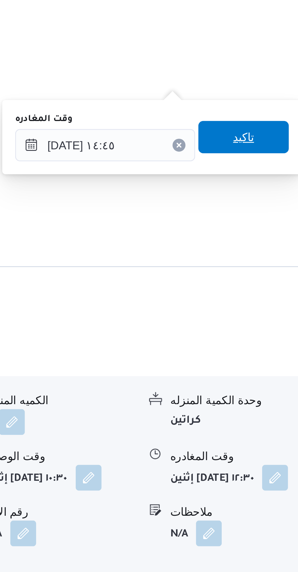
click at [279, 371] on span "تاكيد" at bounding box center [276, 369] width 34 height 12
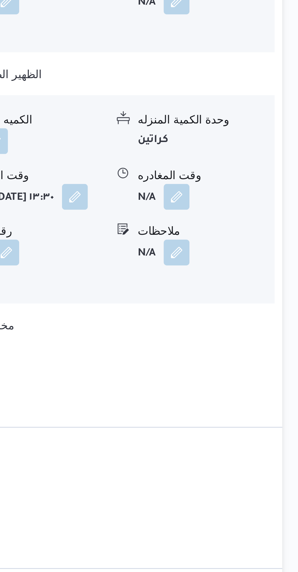
scroll to position [655, 0]
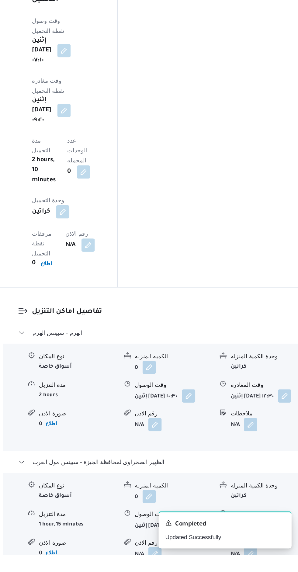
scroll to position [682, 0]
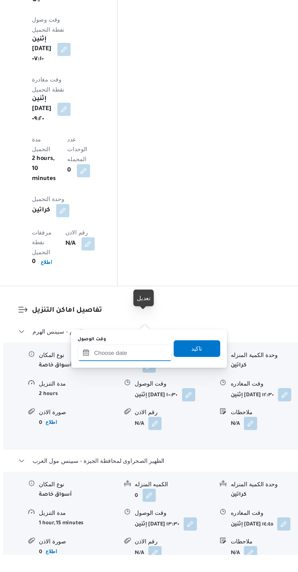
click at [172, 424] on input "وقت الوصول" at bounding box center [170, 424] width 69 height 12
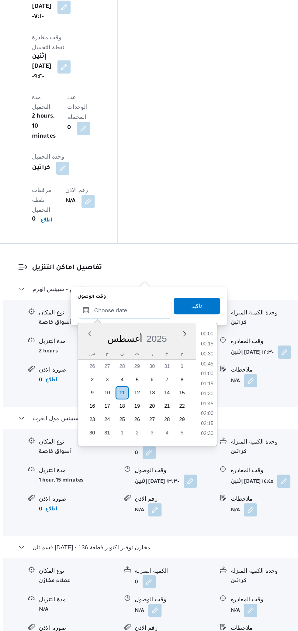
scroll to position [512, 0]
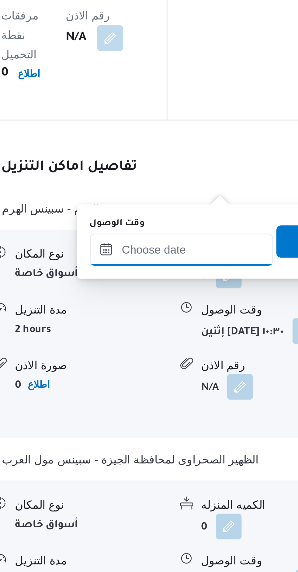
click at [179, 377] on input "وقت الوصول" at bounding box center [170, 377] width 69 height 12
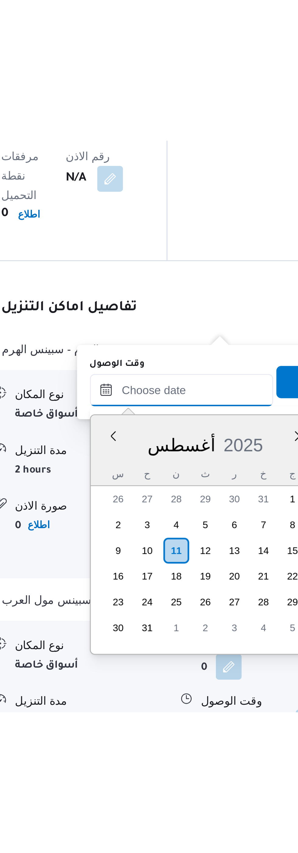
scroll to position [0, 0]
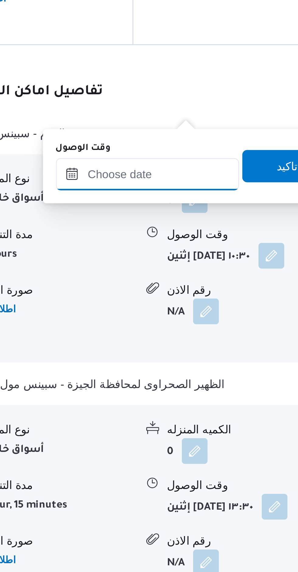
click at [175, 378] on input "وقت الوصول" at bounding box center [170, 377] width 69 height 12
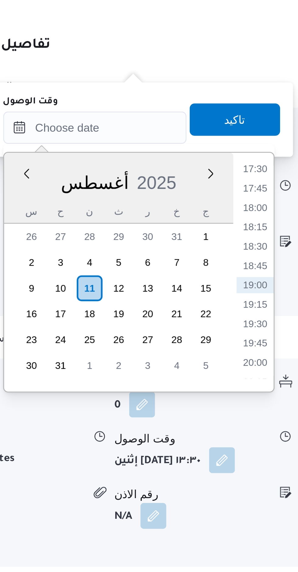
click at [232, 393] on li "17:30" at bounding box center [231, 393] width 14 height 6
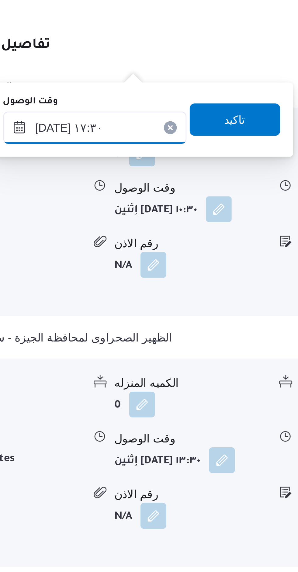
click at [180, 377] on input "[DATE] ١٧:٣٠" at bounding box center [170, 377] width 69 height 12
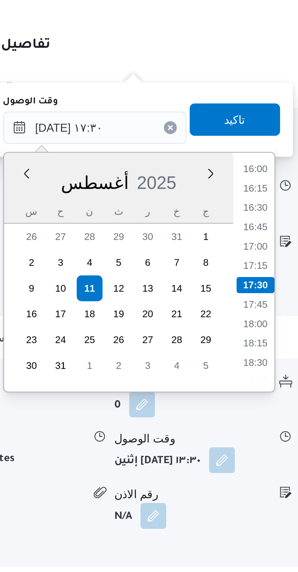
click at [235, 394] on li "16:00" at bounding box center [231, 393] width 14 height 6
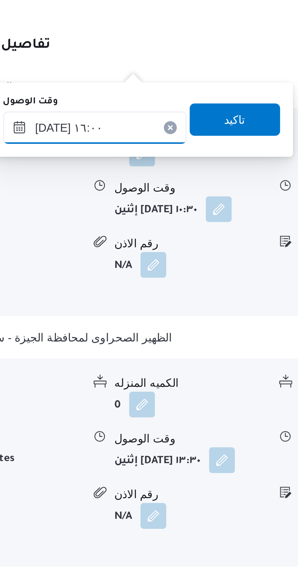
click at [181, 377] on input "١١/٠٨/٢٠٢٥ ١٦:٠٠" at bounding box center [170, 377] width 69 height 12
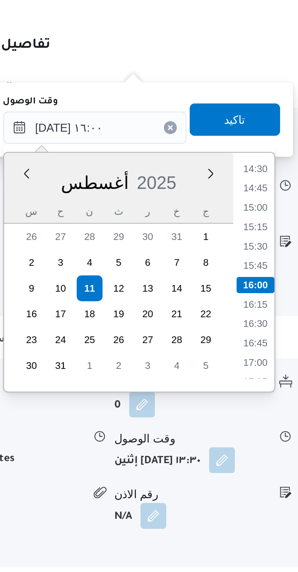
click at [235, 414] on li "15:15" at bounding box center [231, 415] width 14 height 6
type input "١١/٠٨/٢٠٢٥ ١٥:١٥"
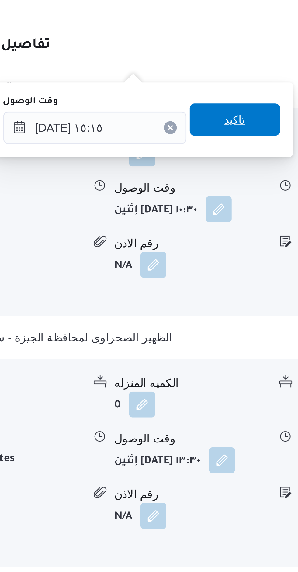
click at [227, 373] on span "تاكيد" at bounding box center [224, 374] width 34 height 12
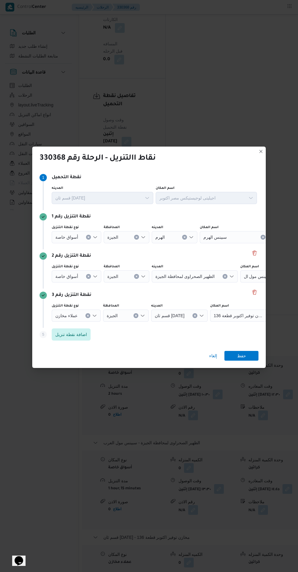
click at [88, 238] on icon "Clear input" at bounding box center [89, 237] width 2 height 2
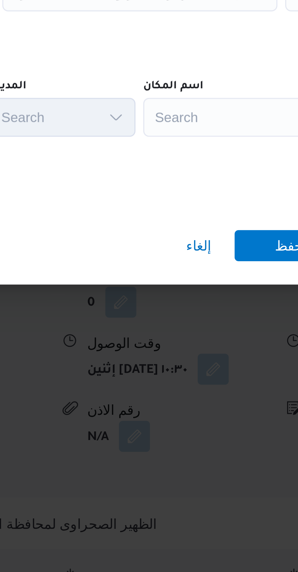
click at [220, 243] on div "Search" at bounding box center [238, 237] width 76 height 12
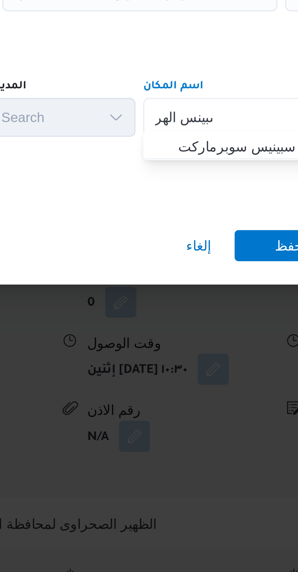
type input "سبينس الهر"
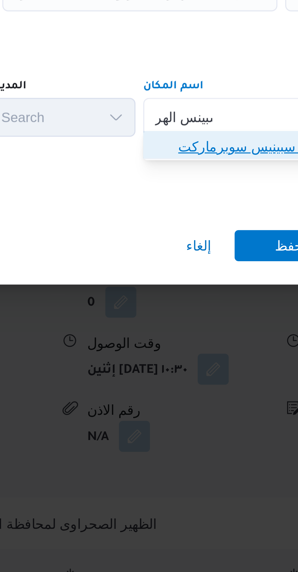
click at [229, 324] on span "سبينس الهر م | سبينيس سوبرماركت | كفر نصار" at bounding box center [237, 324] width 61 height 7
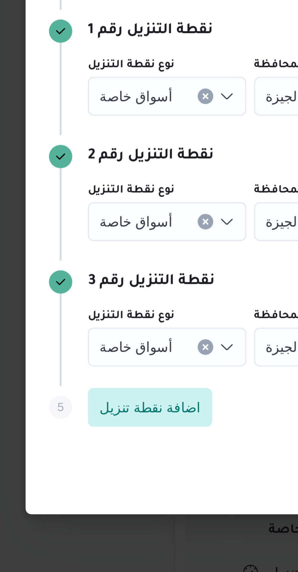
click at [87, 237] on div "أسواق خاصة" at bounding box center [77, 237] width 50 height 12
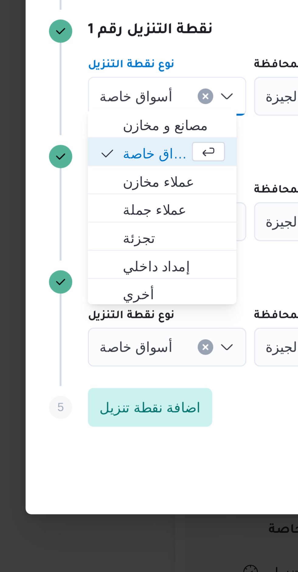
click at [88, 236] on icon "Clear input" at bounding box center [89, 237] width 2 height 2
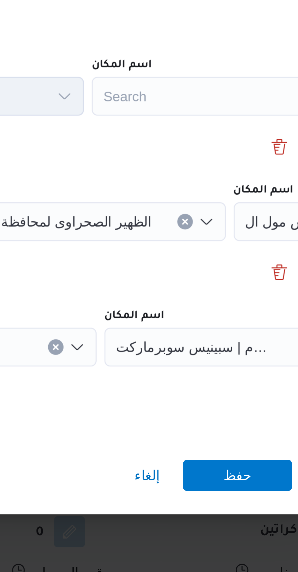
click at [232, 236] on div "Search" at bounding box center [234, 237] width 76 height 12
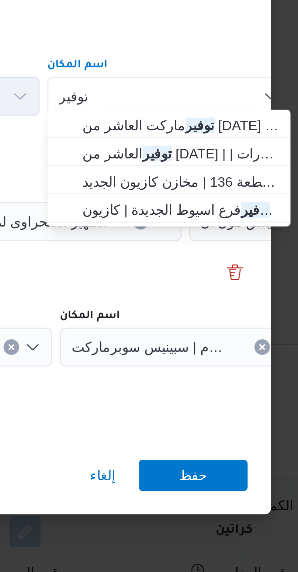
type input "توفير"
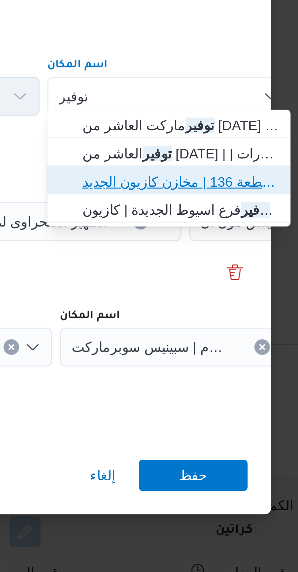
click at [247, 264] on span "مخازن توفير اكتوبر قطعة 136 | مخازن كازيون الجديد | null" at bounding box center [237, 263] width 61 height 7
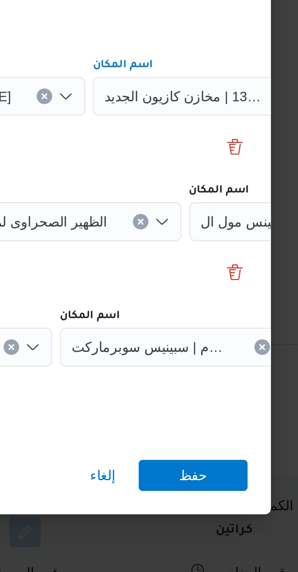
click at [213, 253] on div "نقطة التنزيل رقم 2" at bounding box center [149, 255] width 219 height 7
click at [251, 351] on span "حفظ" at bounding box center [241, 356] width 34 height 10
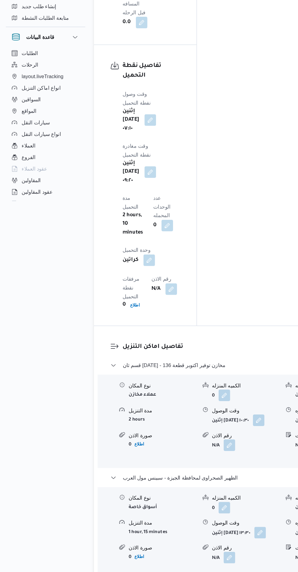
scroll to position [743, 0]
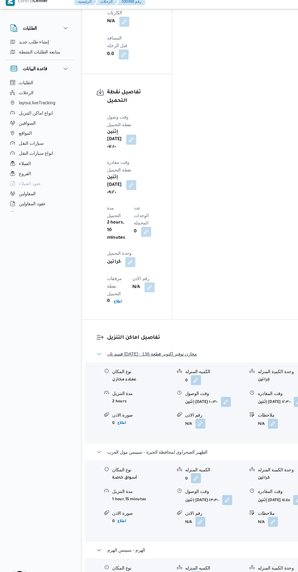
click at [229, 343] on button "قسم ثان 6 أكتوبر - مخازن توفير اكتوبر قطعة 136" at bounding box center [194, 346] width 202 height 7
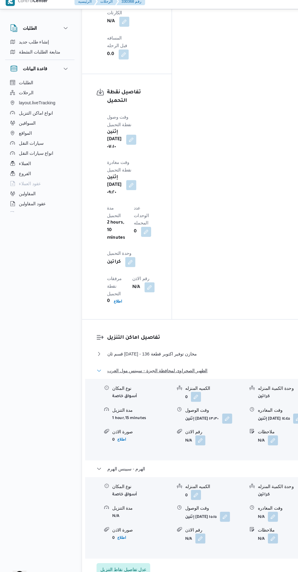
click at [223, 359] on button "الظهير الصحراوى لمحافظة الجيزة - سبينس مول العرب" at bounding box center [194, 362] width 202 height 7
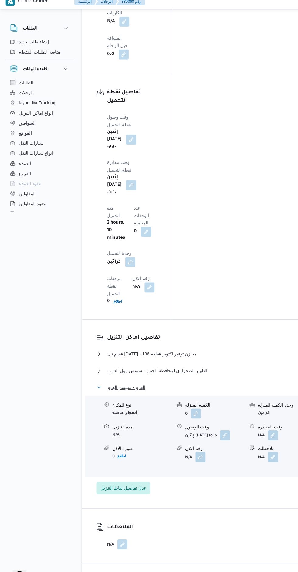
click at [225, 375] on button "الهرم - سبينس الهرم" at bounding box center [194, 378] width 202 height 7
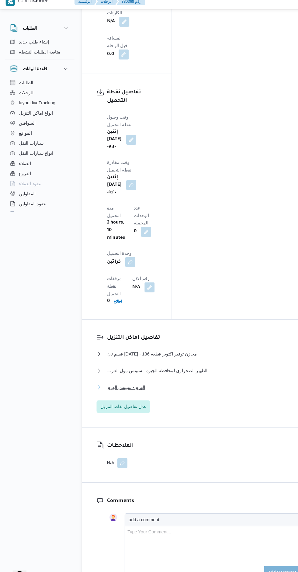
click at [248, 375] on button "الهرم - سبينس الهرم" at bounding box center [194, 378] width 202 height 7
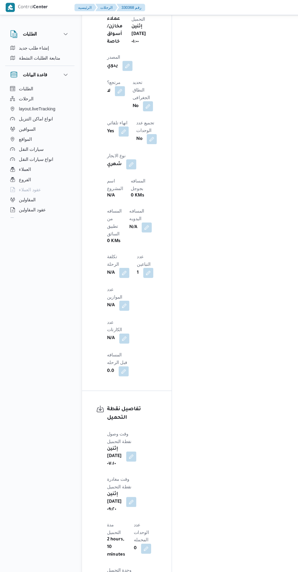
scroll to position [431, 0]
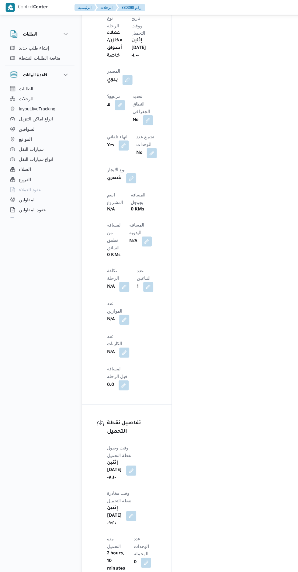
click at [136, 228] on button "button" at bounding box center [141, 233] width 10 height 10
click at [108, 162] on input "المسافه اليدويه" at bounding box center [104, 162] width 60 height 12
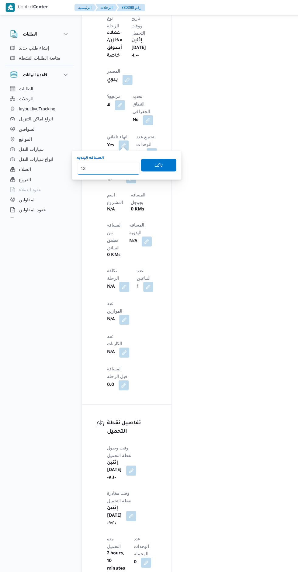
type input "133"
click at [154, 162] on span "تاكيد" at bounding box center [153, 159] width 34 height 12
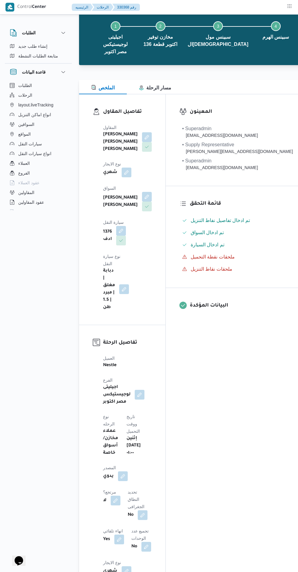
scroll to position [0, 0]
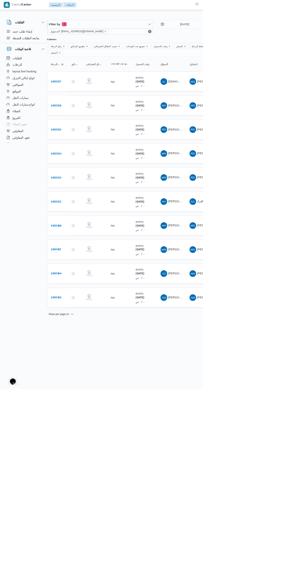
click at [87, 259] on b "# 330523" at bounding box center [82, 261] width 15 height 4
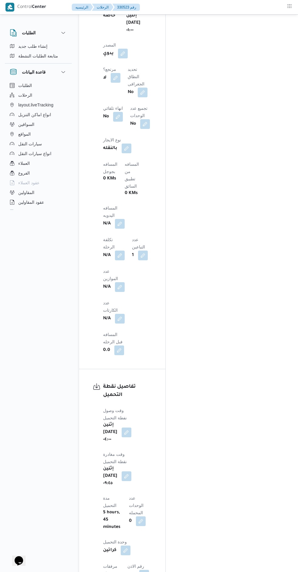
scroll to position [468, 0]
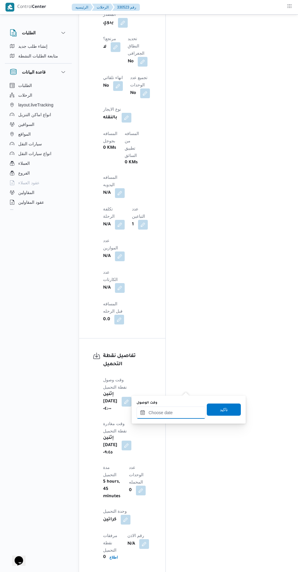
click at [176, 413] on input "وقت الوصول" at bounding box center [170, 412] width 69 height 12
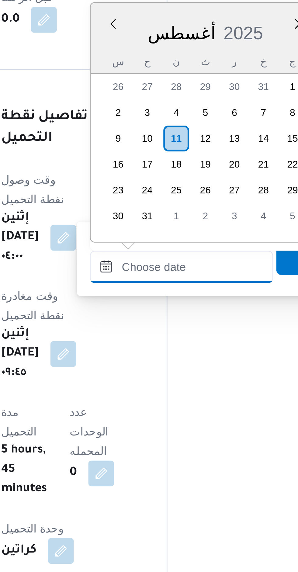
scroll to position [0, 0]
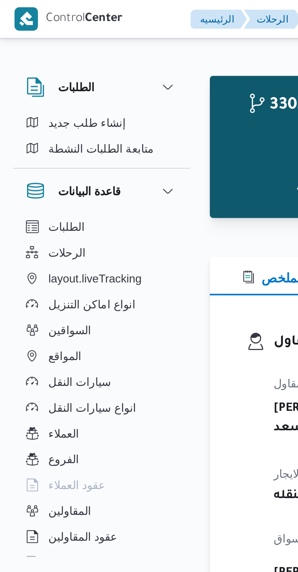
scroll to position [566, 0]
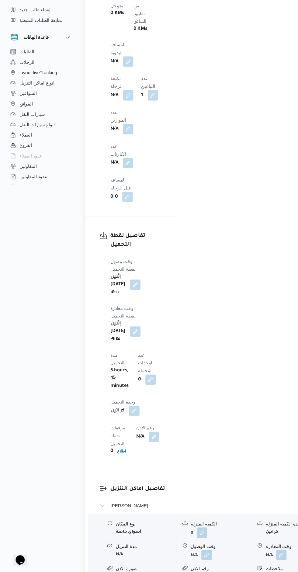
click at [190, 551] on button "button" at bounding box center [193, 556] width 10 height 10
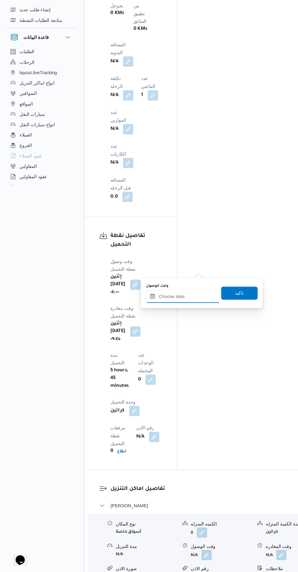
click at [172, 314] on input "وقت الوصول" at bounding box center [170, 314] width 69 height 12
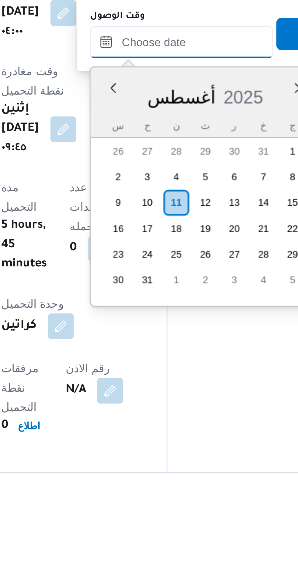
scroll to position [512, 0]
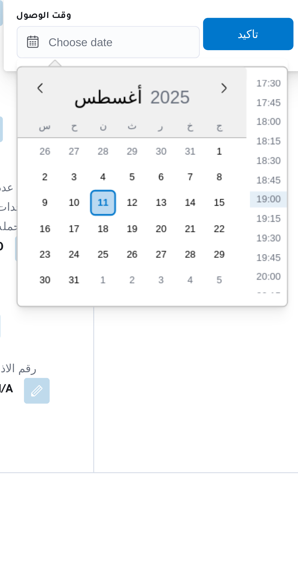
click at [234, 415] on li "17:30" at bounding box center [231, 414] width 14 height 6
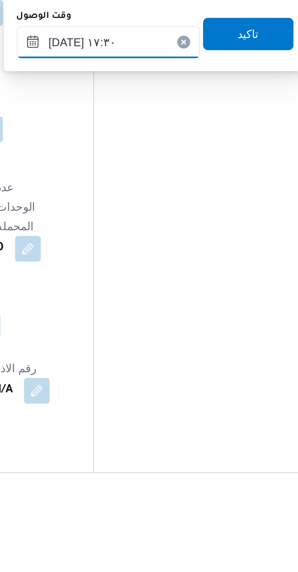
click at [153, 399] on input "[DATE] ١٧:٣٠" at bounding box center [170, 399] width 69 height 12
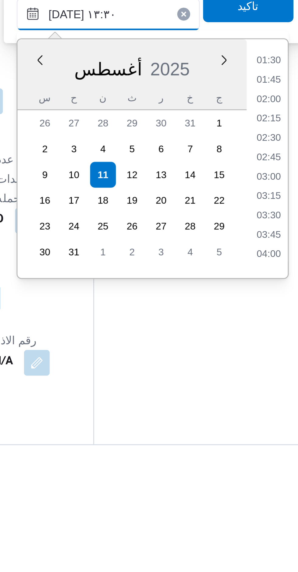
scroll to position [320, 0]
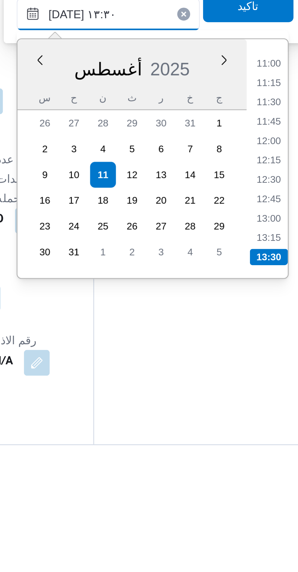
type input "[DATE] ١٣:٣٠"
click at [232, 488] on li "13:30" at bounding box center [231, 490] width 14 height 6
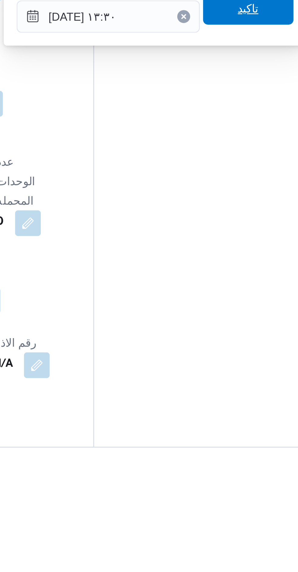
click at [229, 398] on span "تاكيد" at bounding box center [224, 396] width 34 height 12
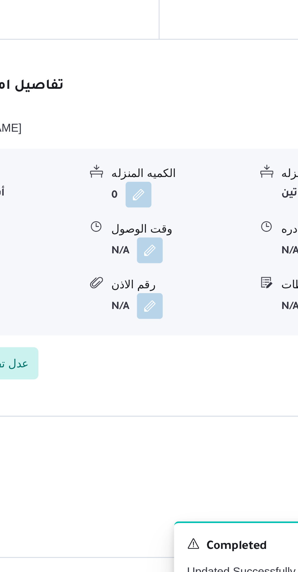
scroll to position [481, 0]
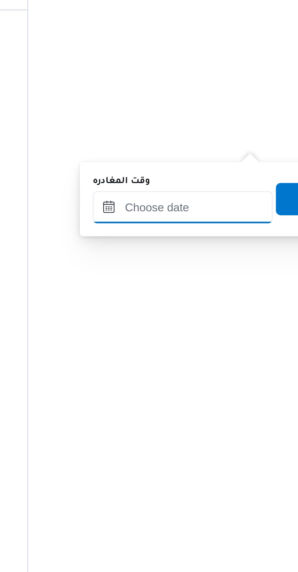
click at [235, 398] on input "وقت المغادره" at bounding box center [224, 399] width 68 height 12
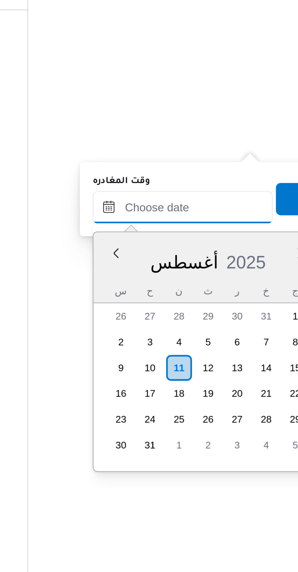
scroll to position [512, 0]
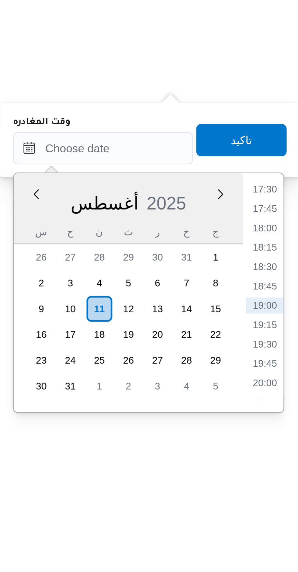
click at [287, 417] on li "17:30" at bounding box center [285, 414] width 14 height 6
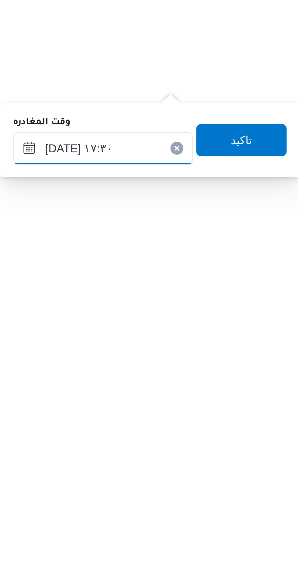
click at [234, 397] on input "[DATE] ١٧:٣٠" at bounding box center [224, 399] width 68 height 12
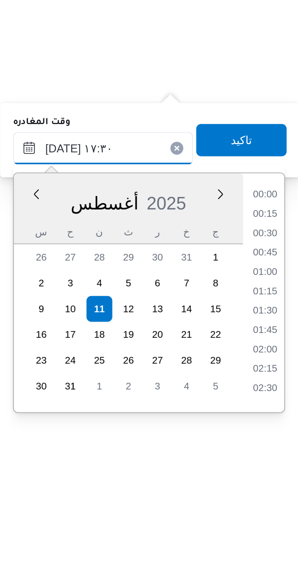
scroll to position [469, 0]
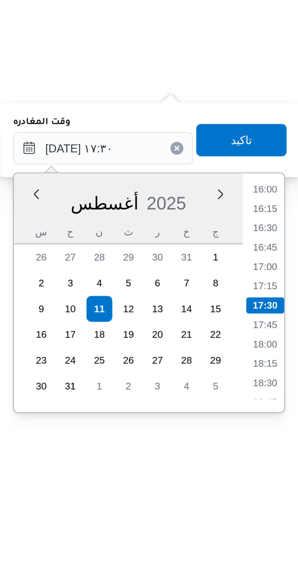
click at [286, 430] on li "16:30" at bounding box center [285, 429] width 14 height 6
type input "[DATE] ١٦:٣٠"
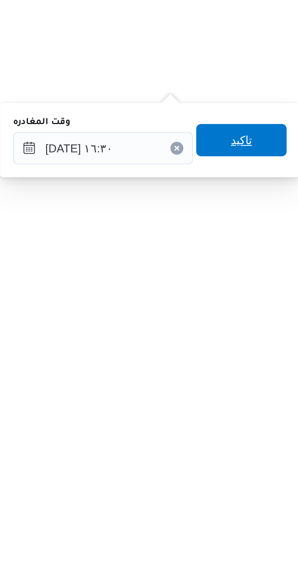
click at [283, 396] on span "تاكيد" at bounding box center [276, 396] width 34 height 12
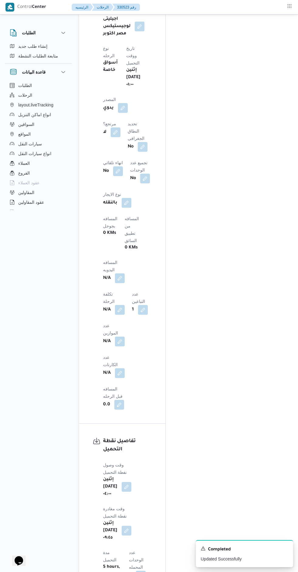
scroll to position [386, 0]
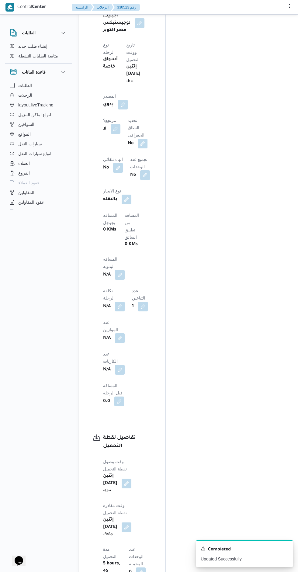
click at [125, 270] on button "button" at bounding box center [120, 275] width 10 height 10
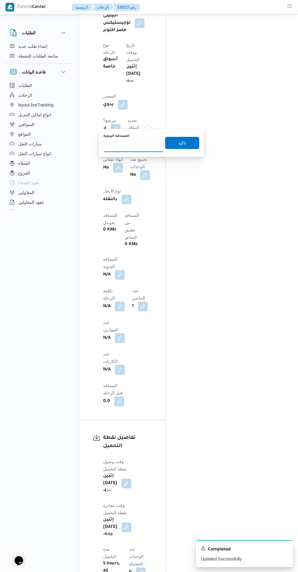
click at [137, 144] on input "المسافه اليدويه" at bounding box center [133, 146] width 60 height 12
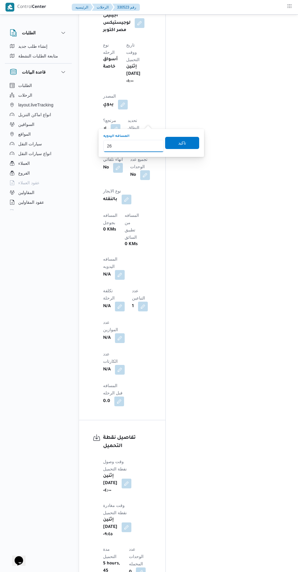
type input "260"
click at [191, 148] on span "تاكيد" at bounding box center [182, 143] width 34 height 12
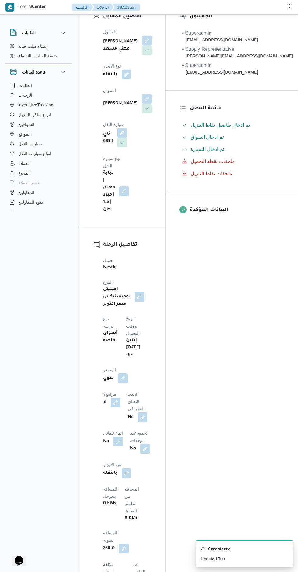
scroll to position [0, 0]
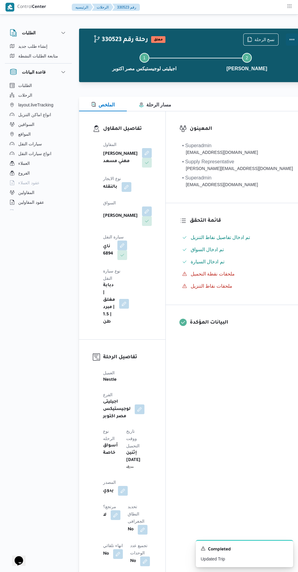
click at [286, 42] on button "Actions" at bounding box center [292, 39] width 12 height 12
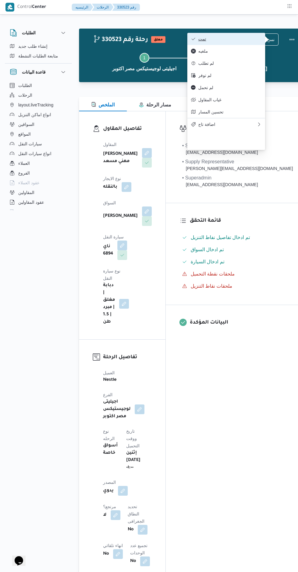
click at [241, 40] on span "تمت" at bounding box center [229, 38] width 63 height 5
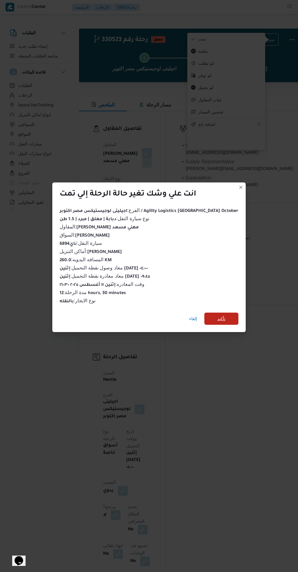
click at [218, 321] on span "تأكيد" at bounding box center [221, 318] width 34 height 12
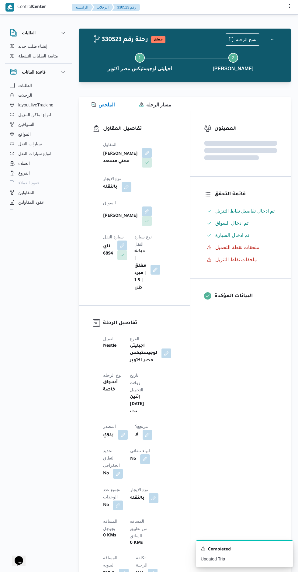
click at [238, 379] on div "المعينون قائمة التحقق تم ادخال تفاصيل نفاط التنزيل تم ادخال السواق تم ادخال الس…" at bounding box center [240, 475] width 100 height 728
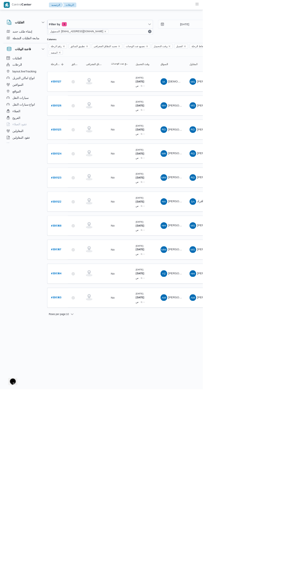
click at [89, 224] on b "# 330524" at bounding box center [82, 226] width 15 height 4
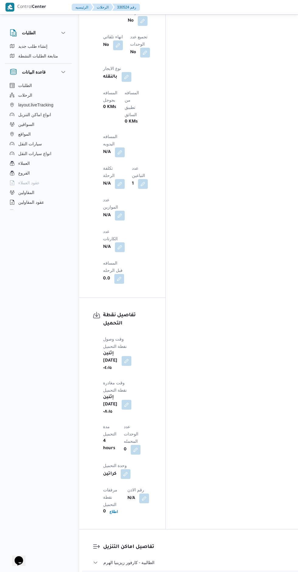
scroll to position [516, 0]
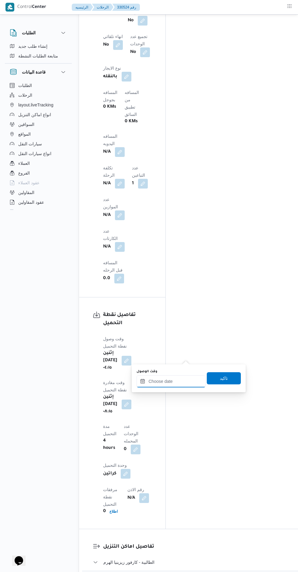
click at [178, 381] on input "وقت الوصول" at bounding box center [170, 381] width 69 height 12
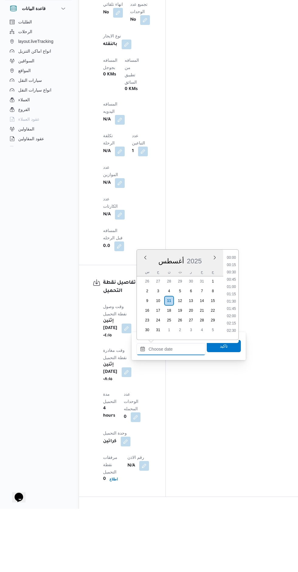
scroll to position [512, 0]
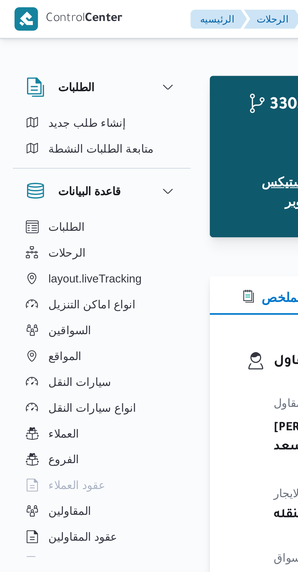
click at [93, 69] on button "Step 1 is incomplete 1 اجيليتى لوجيستيكس مصر اكتوبر" at bounding box center [118, 65] width 51 height 39
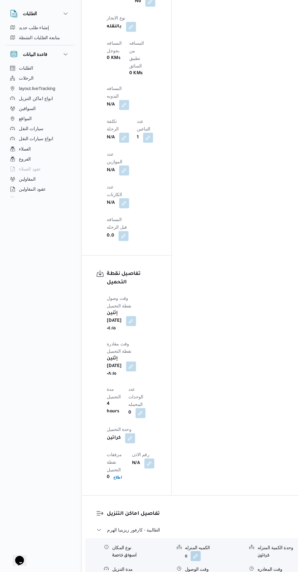
scroll to position [581, 0]
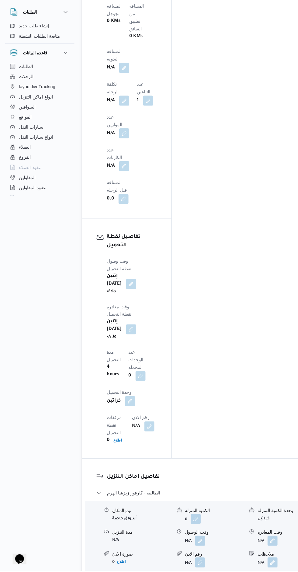
click at [191, 538] on button "button" at bounding box center [193, 543] width 10 height 10
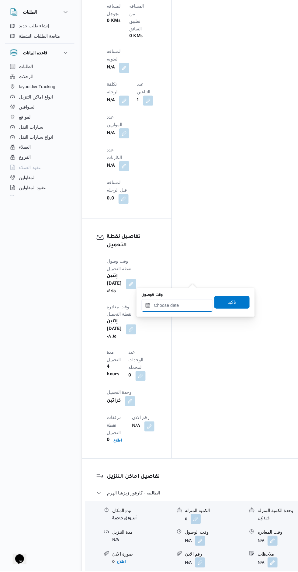
click at [174, 315] on input "وقت الوصول" at bounding box center [170, 316] width 69 height 12
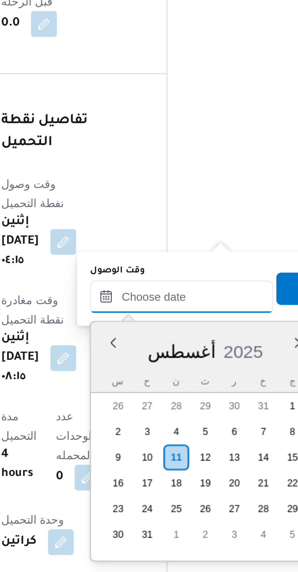
scroll to position [512, 0]
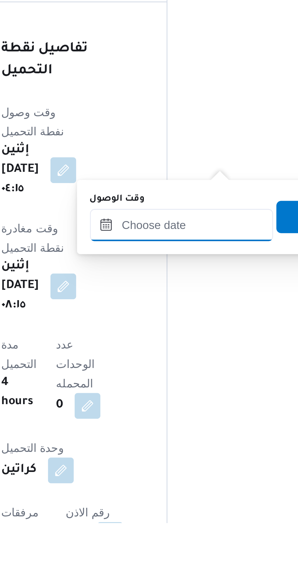
click at [181, 459] on input "وقت الوصول" at bounding box center [170, 459] width 69 height 12
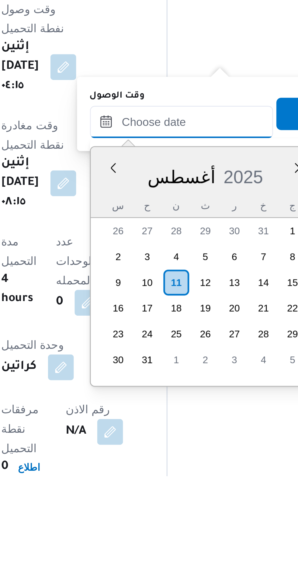
scroll to position [459, 0]
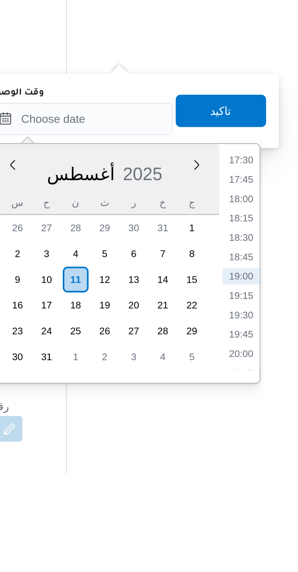
click at [233, 455] on li "17:30" at bounding box center [231, 454] width 14 height 6
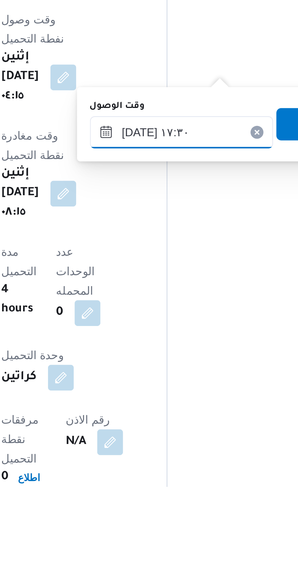
click at [151, 440] on input "١١/٠٨/٢٠٢٥ ١٧:٣٠" at bounding box center [170, 438] width 69 height 12
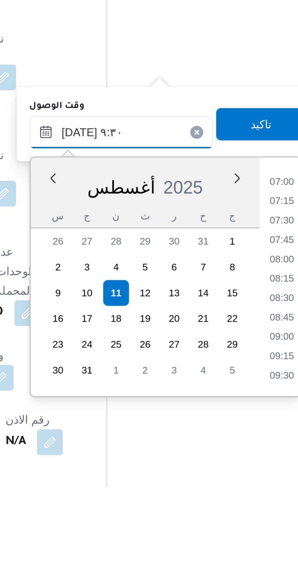
scroll to position [459, 0]
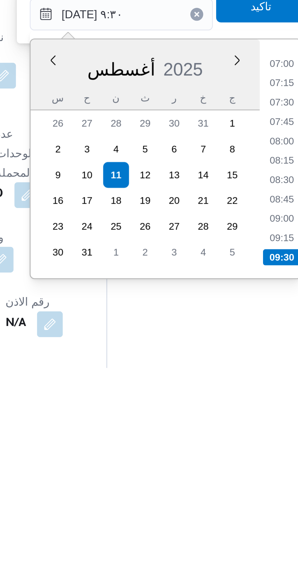
click at [234, 528] on li "09:30" at bounding box center [231, 530] width 14 height 6
type input "١١/٠٨/٢٠٢٥ ٠٩:٣٠"
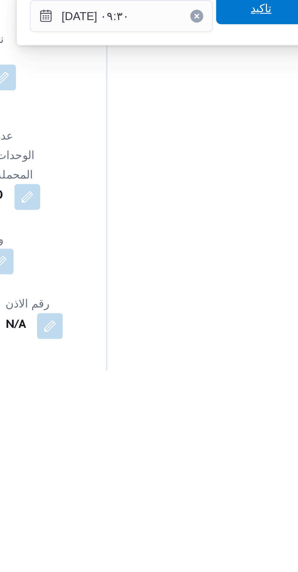
click at [223, 439] on span "تاكيد" at bounding box center [224, 435] width 34 height 12
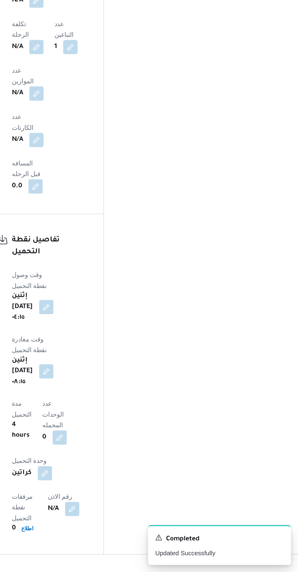
scroll to position [485, 0]
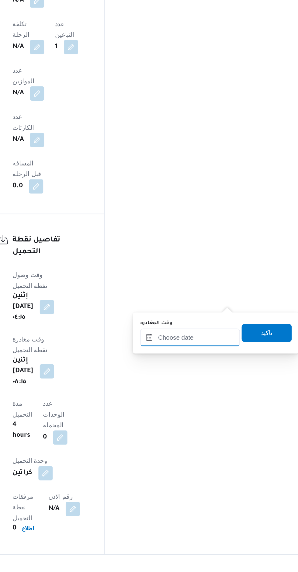
click at [229, 411] on input "وقت المغادره" at bounding box center [224, 412] width 68 height 12
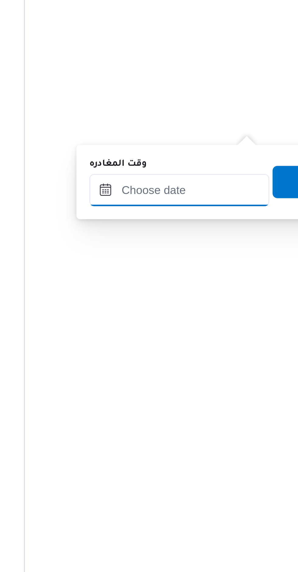
click at [236, 413] on input "وقت المغادره" at bounding box center [224, 412] width 68 height 12
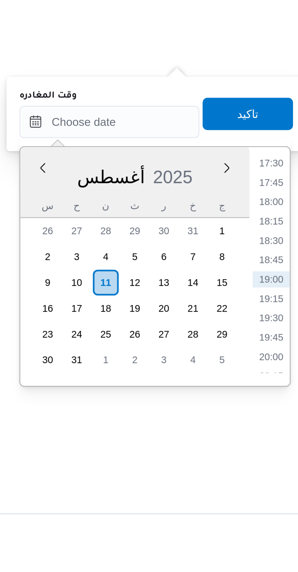
click at [287, 428] on li "17:30" at bounding box center [285, 428] width 14 height 6
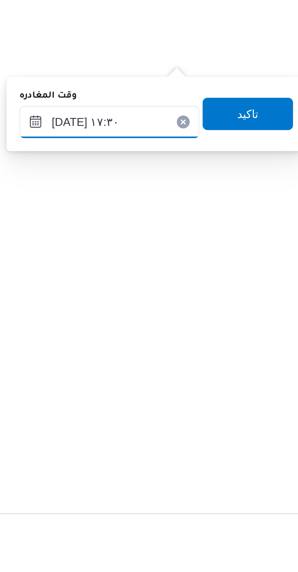
click at [206, 411] on input "١١/٠٨/٢٠٢٥ ١٧:٣٠" at bounding box center [224, 412] width 68 height 12
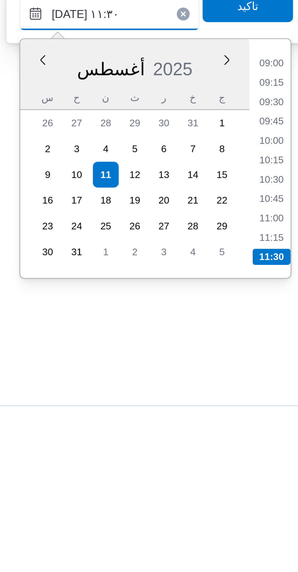
type input "١١/٠٨/٢٠٢٥ ١١:٣٠"
click at [285, 503] on li "11:30" at bounding box center [285, 504] width 14 height 6
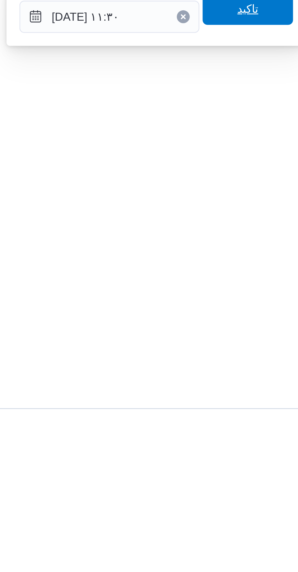
click at [281, 412] on span "تاكيد" at bounding box center [276, 409] width 34 height 12
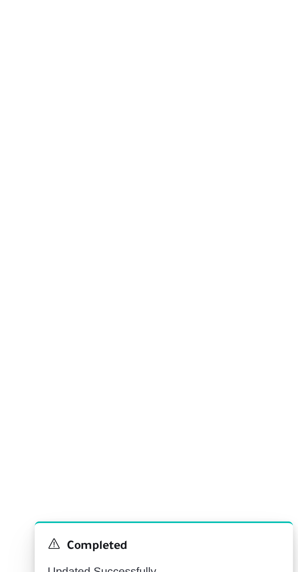
scroll to position [501, 0]
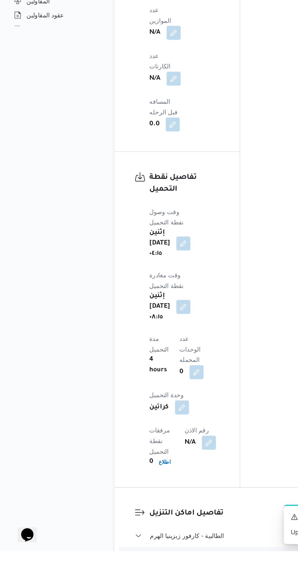
scroll to position [573, 0]
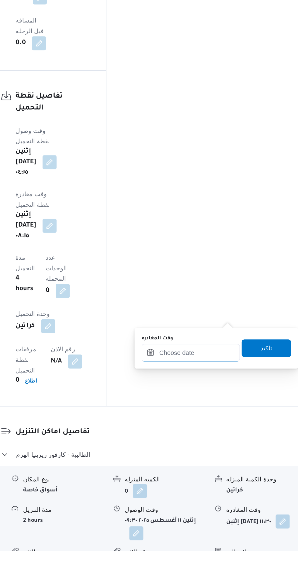
click at [233, 435] on input "وقت المغادره" at bounding box center [224, 435] width 68 height 12
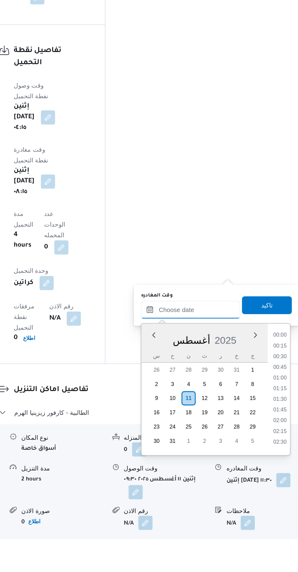
scroll to position [512, 0]
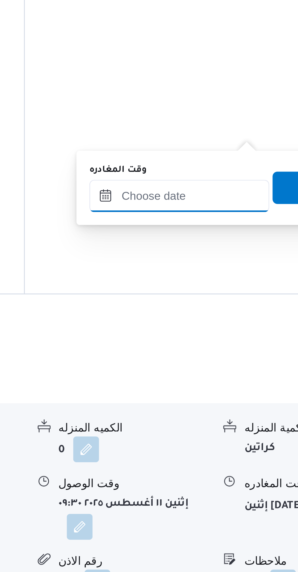
click at [239, 411] on input "وقت المغادره" at bounding box center [224, 409] width 68 height 12
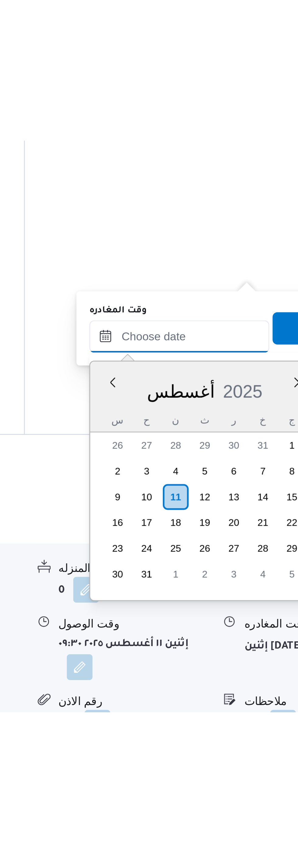
scroll to position [0, 0]
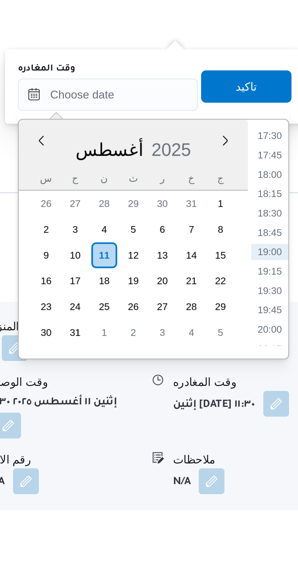
click at [285, 425] on li "17:30" at bounding box center [285, 425] width 14 height 6
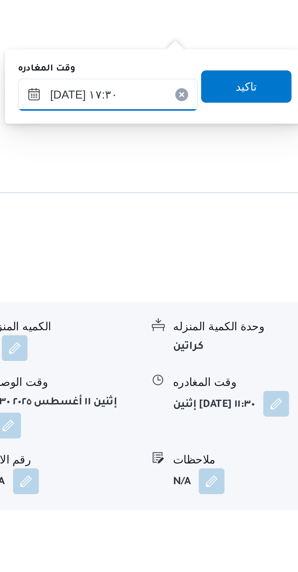
click at [237, 412] on input "١١/٠٨/٢٠٢٥ ١٧:٣٠" at bounding box center [224, 409] width 68 height 12
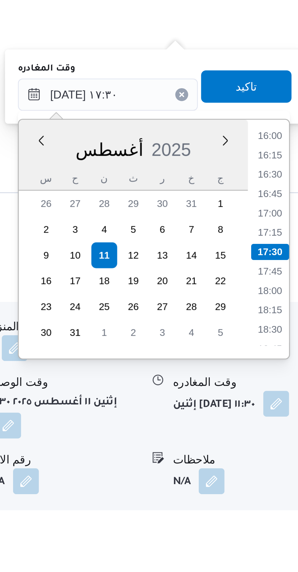
click at [287, 430] on li "16:15" at bounding box center [285, 432] width 14 height 6
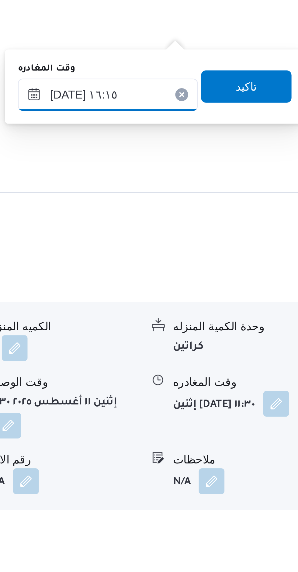
click at [242, 411] on input "١١/٠٨/٢٠٢٥ ١٦:١٥" at bounding box center [224, 409] width 68 height 12
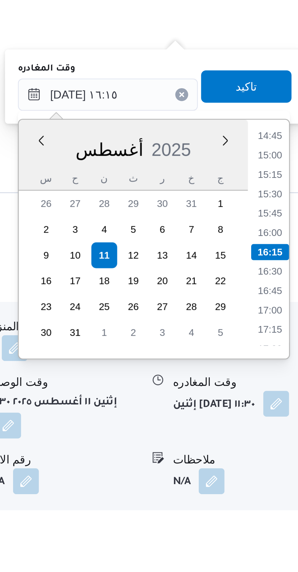
click at [287, 425] on li "14:45" at bounding box center [285, 425] width 14 height 6
type input "١١/٠٨/٢٠٢٥ ١٤:٤٥"
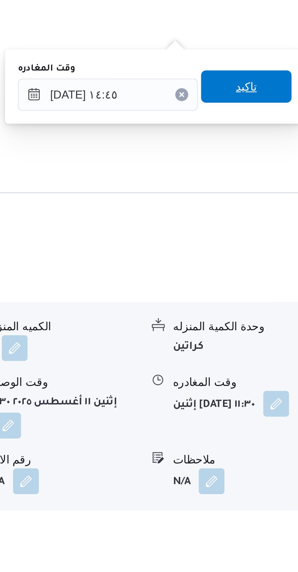
click at [280, 408] on span "تاكيد" at bounding box center [276, 406] width 34 height 12
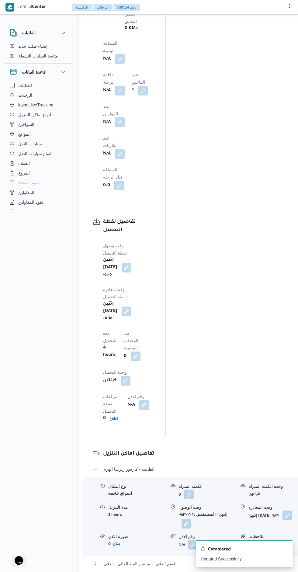
click at [226, 571] on button "كرداسه - ستاربكس فندق الواحة - كرداسة" at bounding box center [194, 579] width 202 height 7
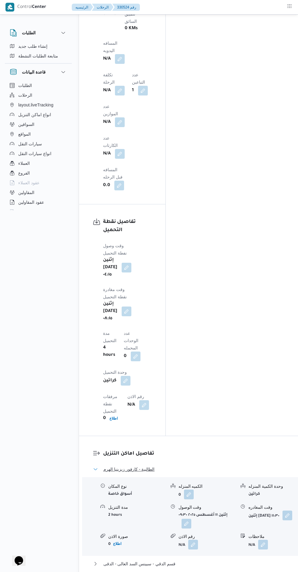
click at [225, 465] on button "الطالبية - كارفور زيزينيا الهرم" at bounding box center [194, 468] width 202 height 7
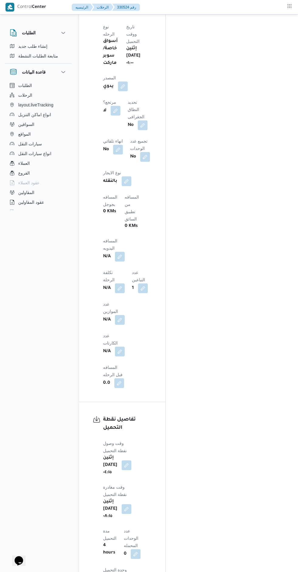
click at [125, 252] on button "button" at bounding box center [120, 257] width 10 height 10
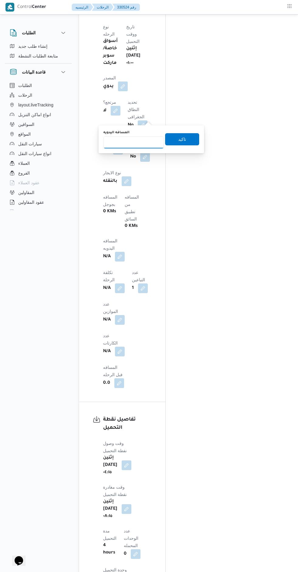
click at [135, 142] on input "المسافه اليدويه" at bounding box center [133, 142] width 60 height 12
type input "140"
click at [190, 135] on span "تاكيد" at bounding box center [182, 139] width 34 height 12
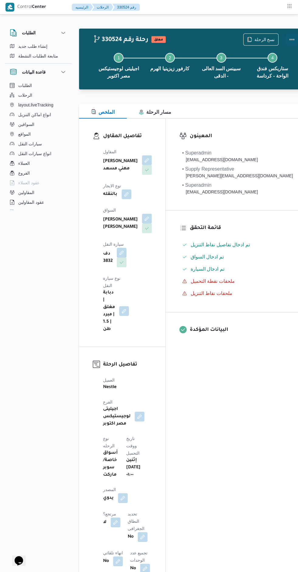
click at [286, 42] on button "Actions" at bounding box center [292, 39] width 12 height 12
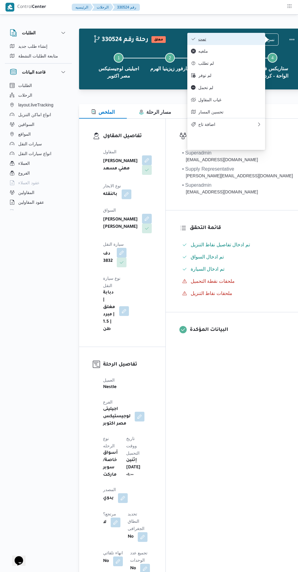
click at [245, 40] on span "تمت" at bounding box center [229, 38] width 63 height 5
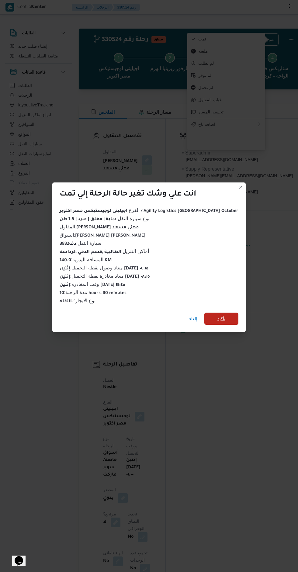
click at [215, 318] on span "تأكيد" at bounding box center [221, 318] width 34 height 12
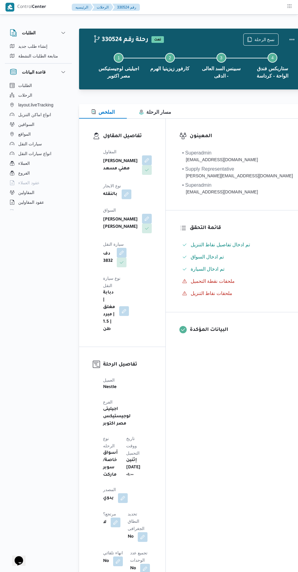
click at [234, 422] on div "المعينون • Superadmin karim.ragab@illa.com.eg • Supply Representative mohamed.s…" at bounding box center [237, 582] width 143 height 926
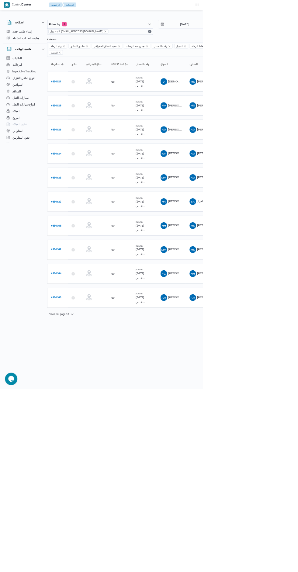
click at [108, 188] on icon at bounding box center [107, 190] width 5 height 5
click at [95, 167] on div "Trip entered manually" at bounding box center [108, 166] width 41 height 7
click at [86, 189] on b "# 330525" at bounding box center [82, 191] width 15 height 4
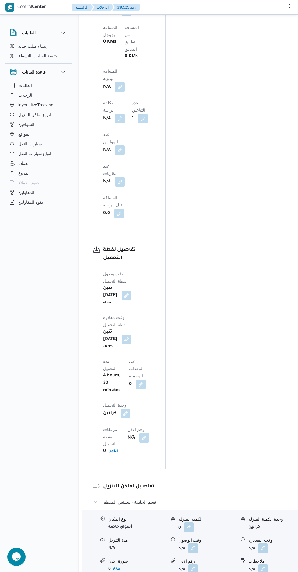
scroll to position [589, 0]
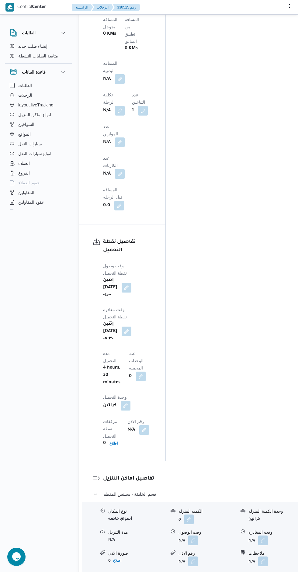
click at [189, 535] on button "button" at bounding box center [193, 540] width 10 height 10
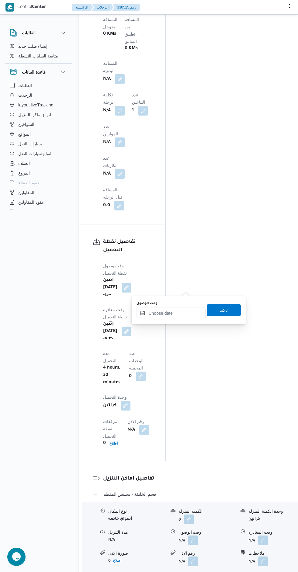
click at [172, 314] on input "وقت الوصول" at bounding box center [170, 313] width 69 height 12
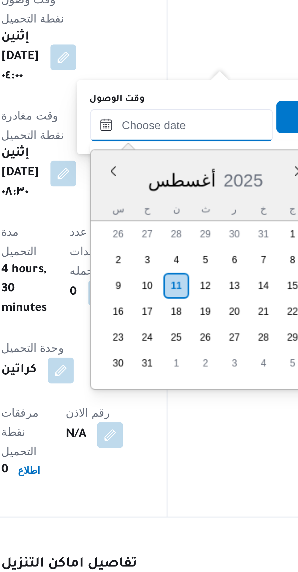
scroll to position [540, 0]
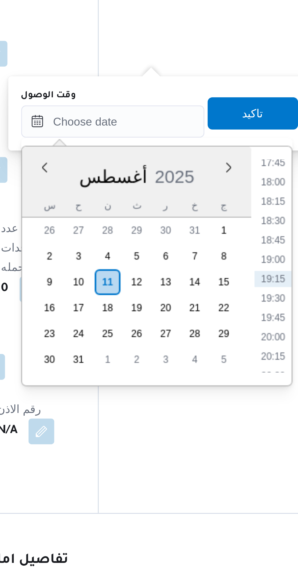
click at [232, 378] on li "17:45" at bounding box center [231, 377] width 14 height 6
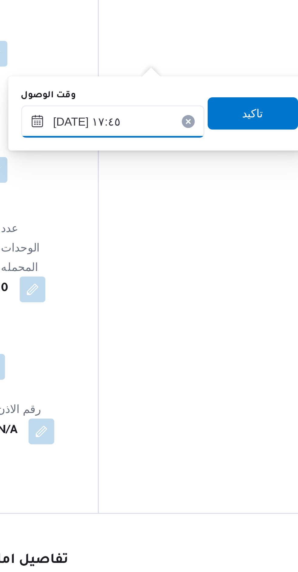
click at [152, 363] on input "[DATE] ١٧:٤٥" at bounding box center [170, 362] width 69 height 12
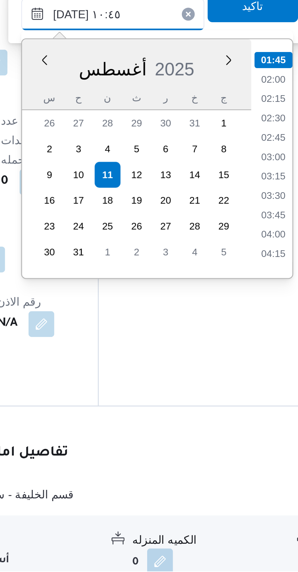
scroll to position [239, 0]
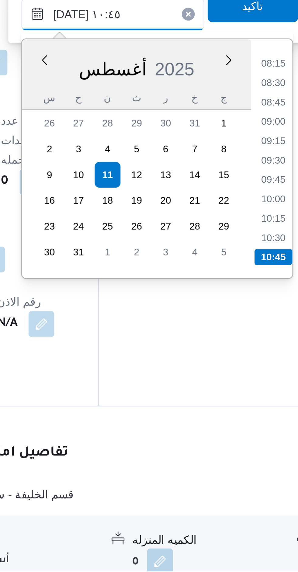
type input "[DATE] ١٠:٤٥"
click at [233, 450] on li "10:45" at bounding box center [231, 453] width 14 height 6
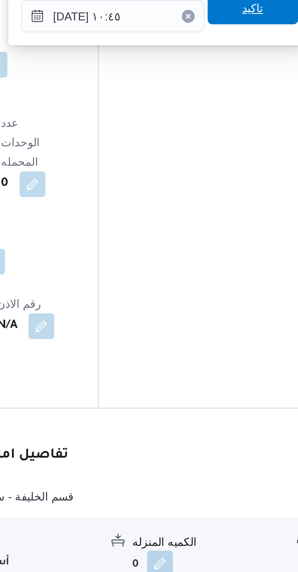
click at [223, 360] on span "تاكيد" at bounding box center [224, 359] width 34 height 12
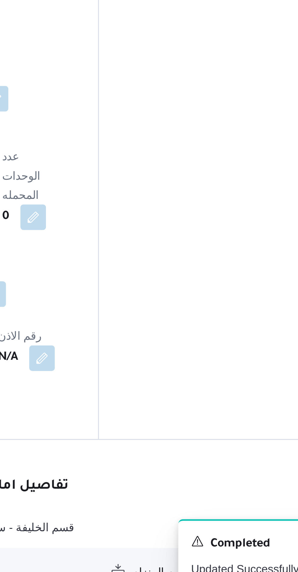
scroll to position [549, 0]
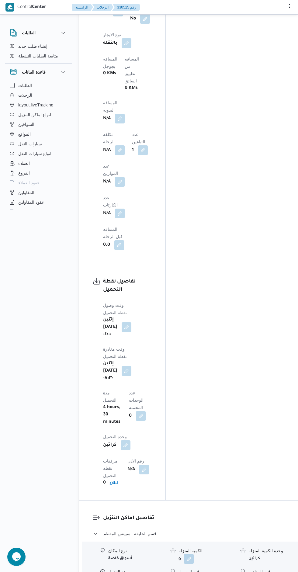
click at [258, 571] on button "button" at bounding box center [263, 580] width 10 height 10
click at [226, 353] on input "وقت المغادره" at bounding box center [224, 352] width 68 height 12
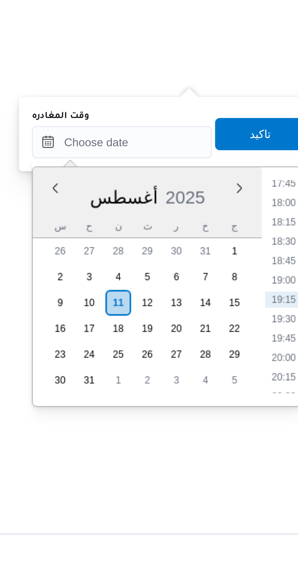
click at [285, 375] on li "18:00" at bounding box center [285, 375] width 14 height 6
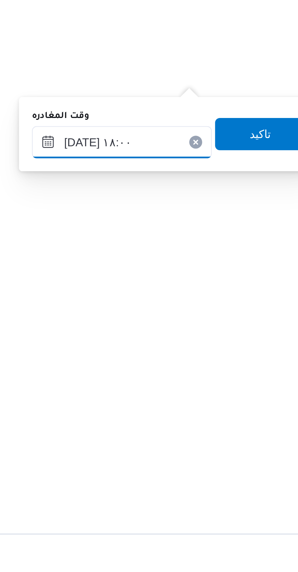
click at [207, 353] on input "[DATE] ١٨:٠٠" at bounding box center [224, 352] width 68 height 12
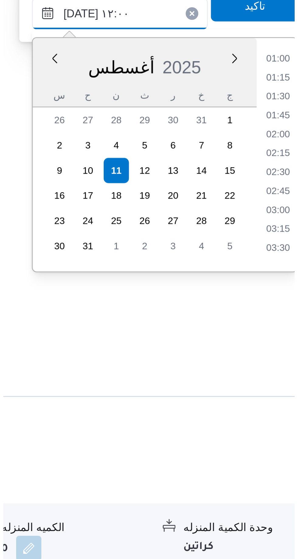
scroll to position [276, 0]
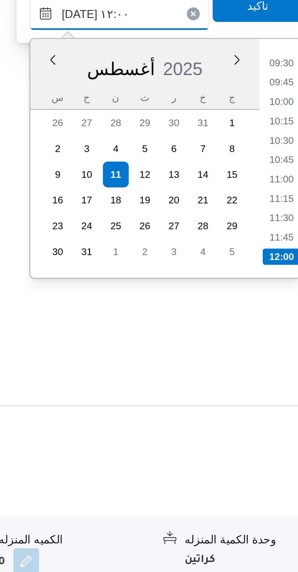
type input "[DATE] ١٢:٠٠"
click at [284, 443] on li "12:00" at bounding box center [285, 444] width 14 height 6
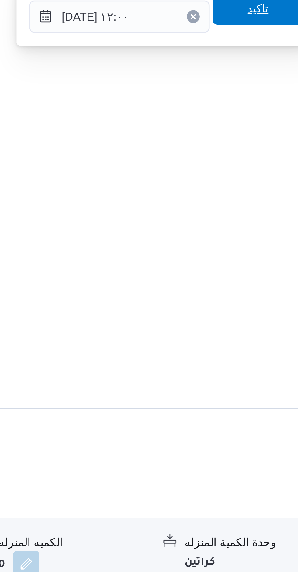
click at [281, 353] on span "تاكيد" at bounding box center [276, 349] width 34 height 12
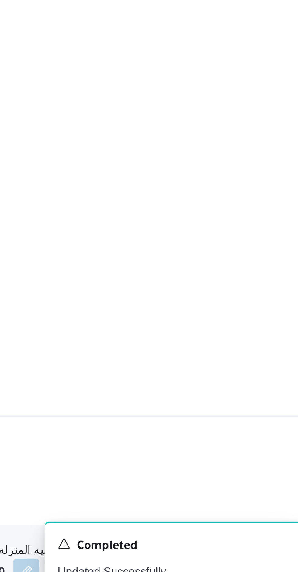
scroll to position [562, 0]
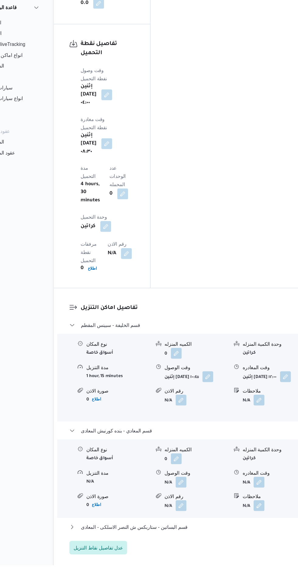
scroll to position [747, 0]
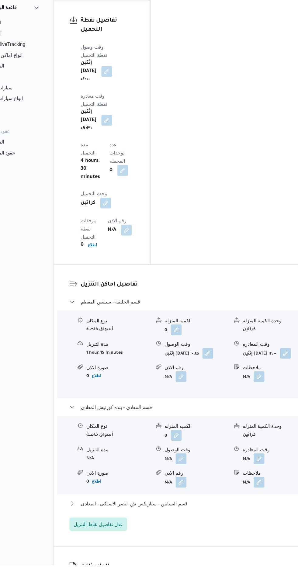
click at [190, 471] on button "button" at bounding box center [193, 476] width 10 height 10
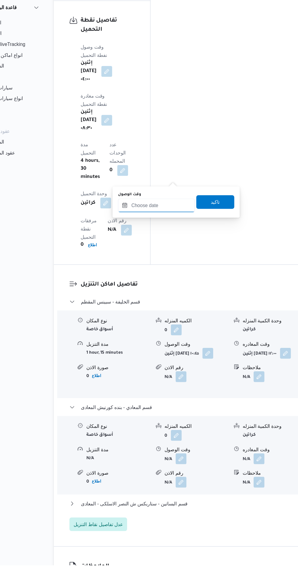
click at [173, 249] on input "وقت الوصول" at bounding box center [170, 249] width 69 height 12
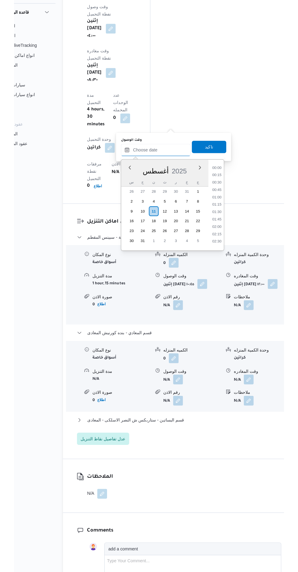
scroll to position [701, 0]
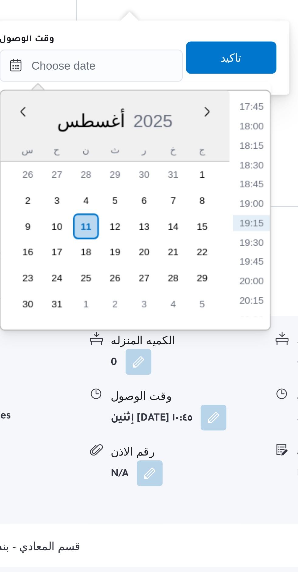
click at [233, 331] on li "18:30" at bounding box center [231, 333] width 14 height 6
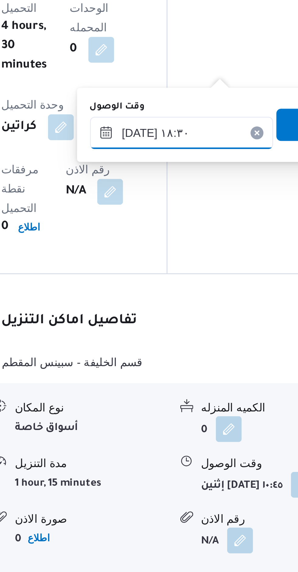
click at [152, 295] on input "[DATE] ١٨:٣٠" at bounding box center [170, 296] width 69 height 12
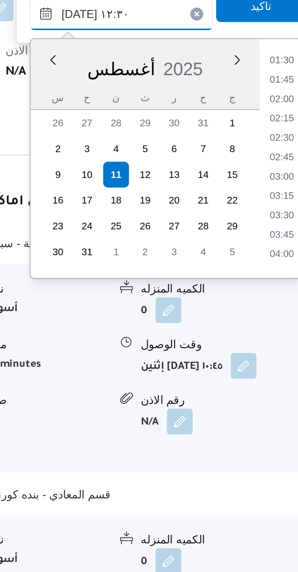
scroll to position [291, 0]
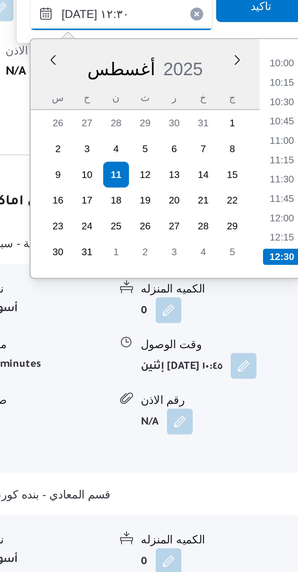
type input "[DATE] ١٢:٣٠"
click at [230, 386] on li "12:30" at bounding box center [231, 387] width 14 height 6
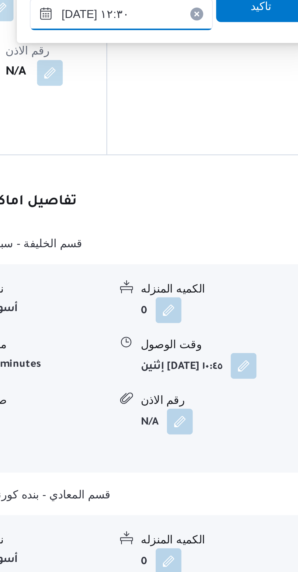
scroll to position [701, 0]
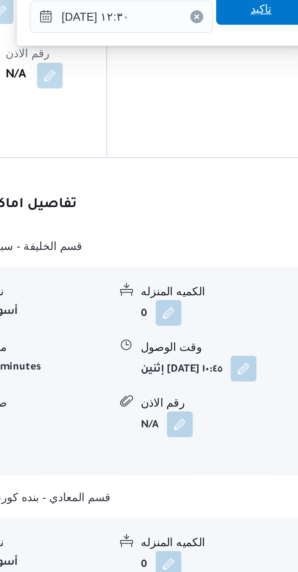
click at [227, 294] on span "تاكيد" at bounding box center [224, 293] width 34 height 12
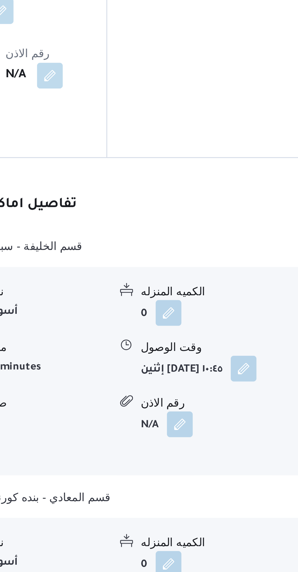
scroll to position [718, 0]
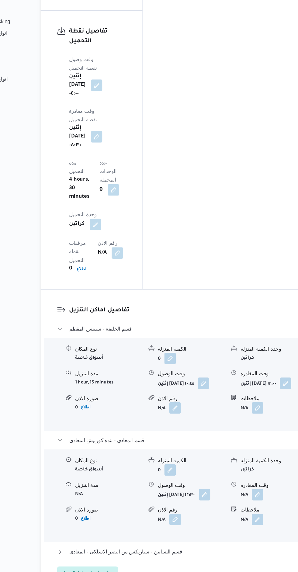
click at [258, 501] on button "button" at bounding box center [263, 506] width 10 height 10
click at [231, 332] on div "تفاصيل اماكن التنزيل قسم الخليفة - سبينس المقطم نوع المكان أسواق خاصة الكميه ال…" at bounding box center [194, 462] width 230 height 260
click at [232, 551] on button "قسم البساتين - ستاربكس ش النصر الاسلكى - المعادى" at bounding box center [194, 554] width 202 height 7
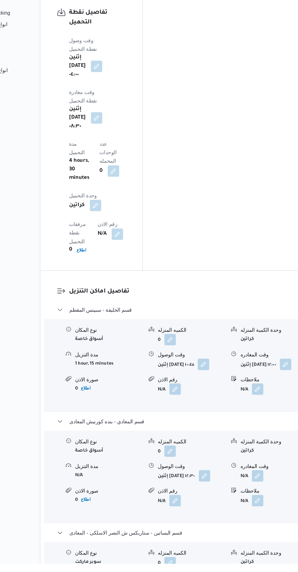
scroll to position [728, 0]
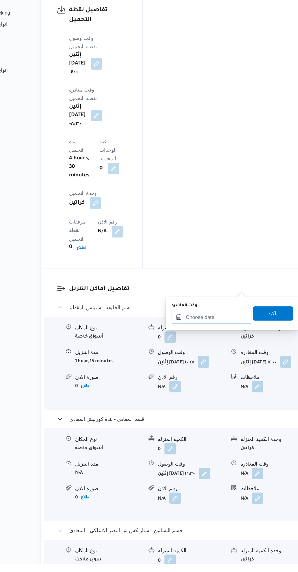
click at [231, 363] on input "وقت المغادره" at bounding box center [224, 363] width 68 height 12
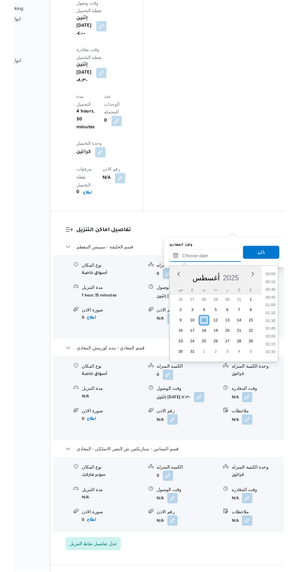
scroll to position [520, 0]
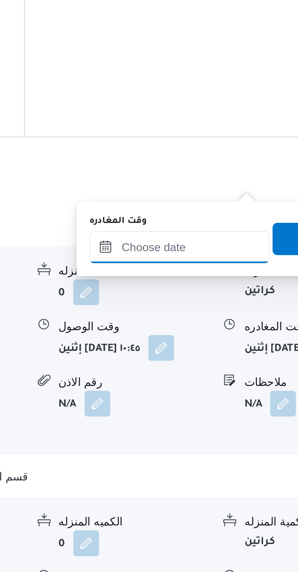
click at [236, 336] on input "وقت المغادره" at bounding box center [224, 336] width 68 height 12
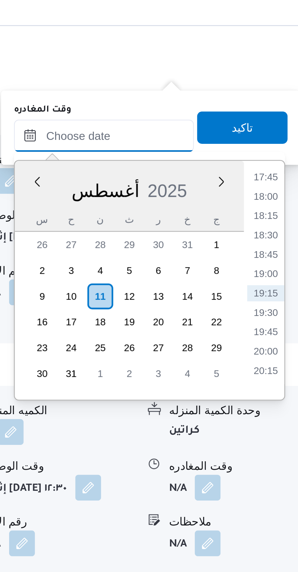
scroll to position [755, 0]
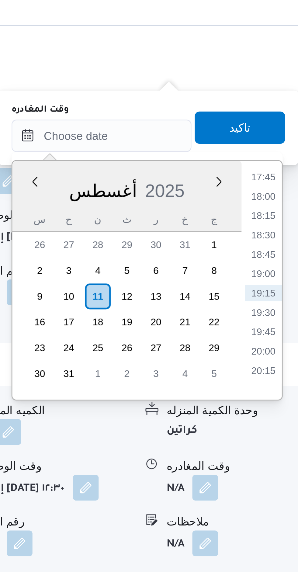
click at [286, 353] on li "17:45" at bounding box center [285, 352] width 14 height 6
type input "[DATE] ١٧:٤٥"
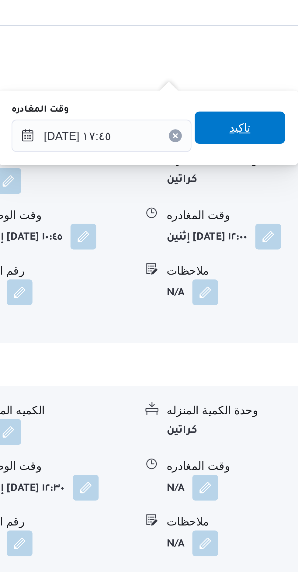
click at [278, 335] on span "تاكيد" at bounding box center [276, 333] width 34 height 12
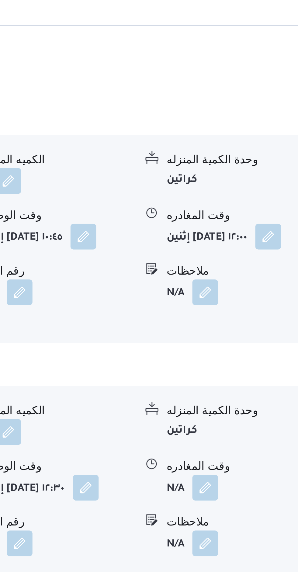
scroll to position [763, 0]
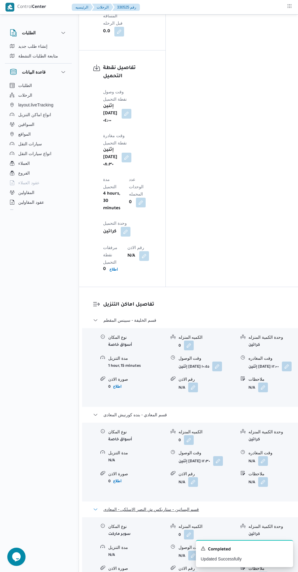
click at [219, 505] on button "قسم البساتين - ستاربكس ش النصر الاسلكى - المعادى" at bounding box center [194, 508] width 202 height 7
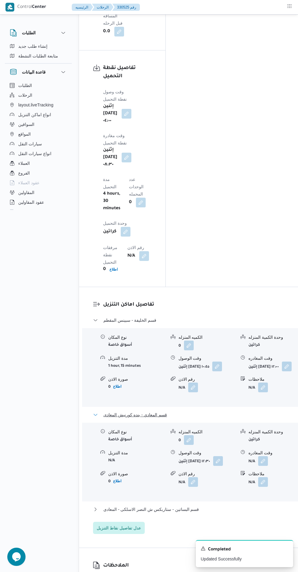
click at [217, 411] on button "قسم المعادي - بنده كورنيش المعادى" at bounding box center [194, 414] width 202 height 7
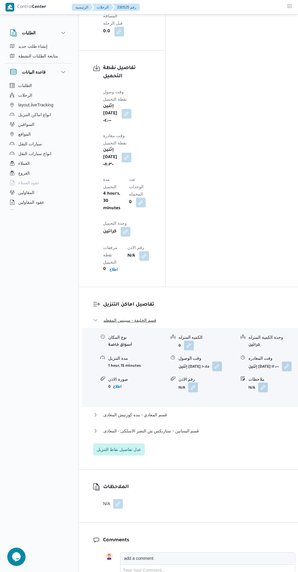
click at [232, 316] on button "قسم الخليفة - سبينس المقطم" at bounding box center [194, 319] width 202 height 7
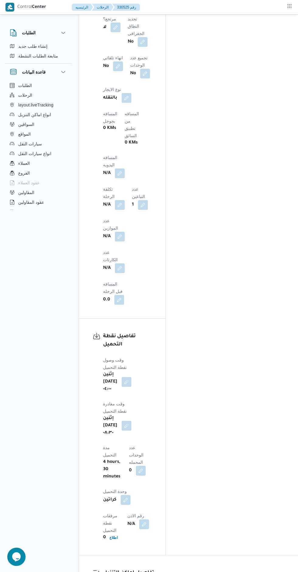
scroll to position [312, 0]
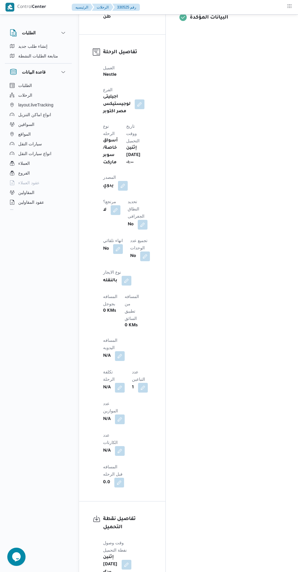
click at [125, 351] on button "button" at bounding box center [120, 356] width 10 height 10
click at [137, 235] on input "المسافه اليدويه" at bounding box center [133, 234] width 60 height 12
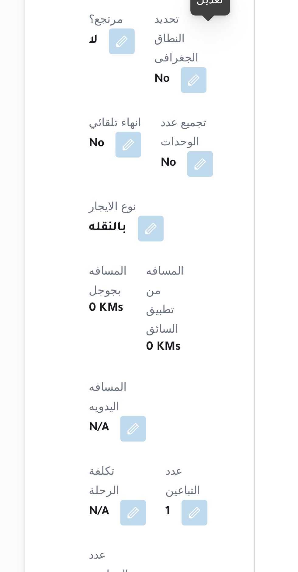
scroll to position [359, 0]
